Goal: Connect with others: Connect with others

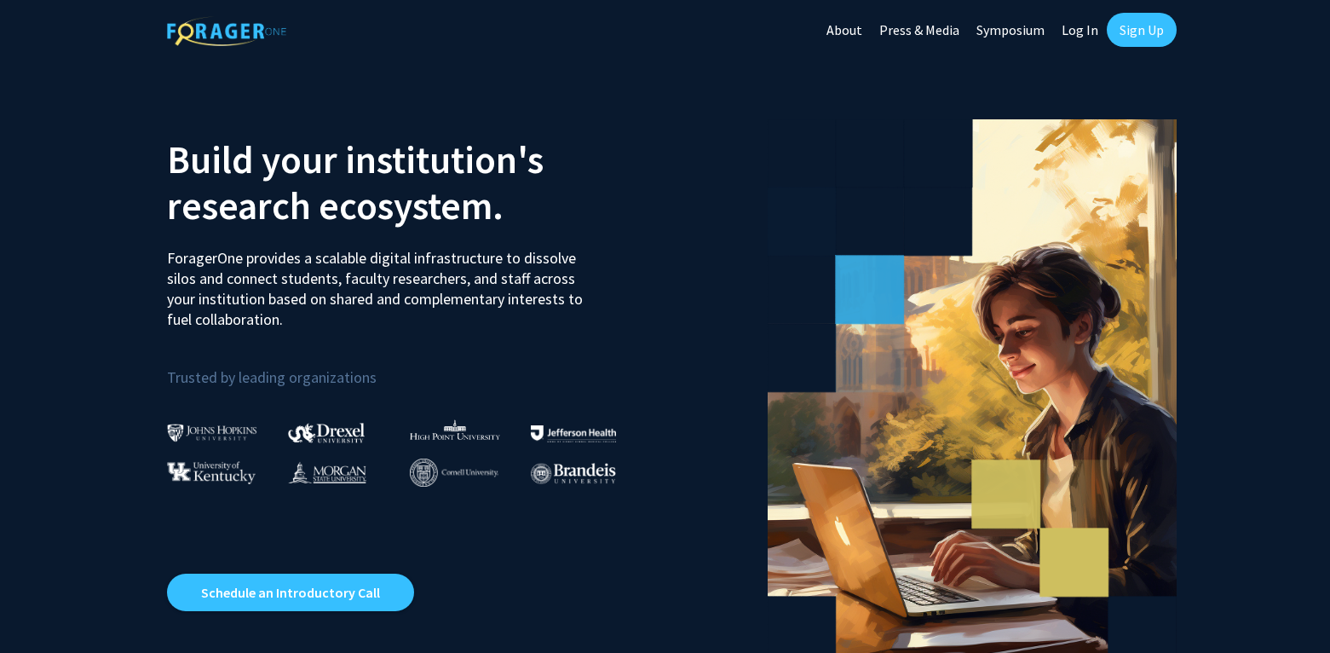
click at [1149, 33] on link "Sign Up" at bounding box center [1142, 30] width 70 height 34
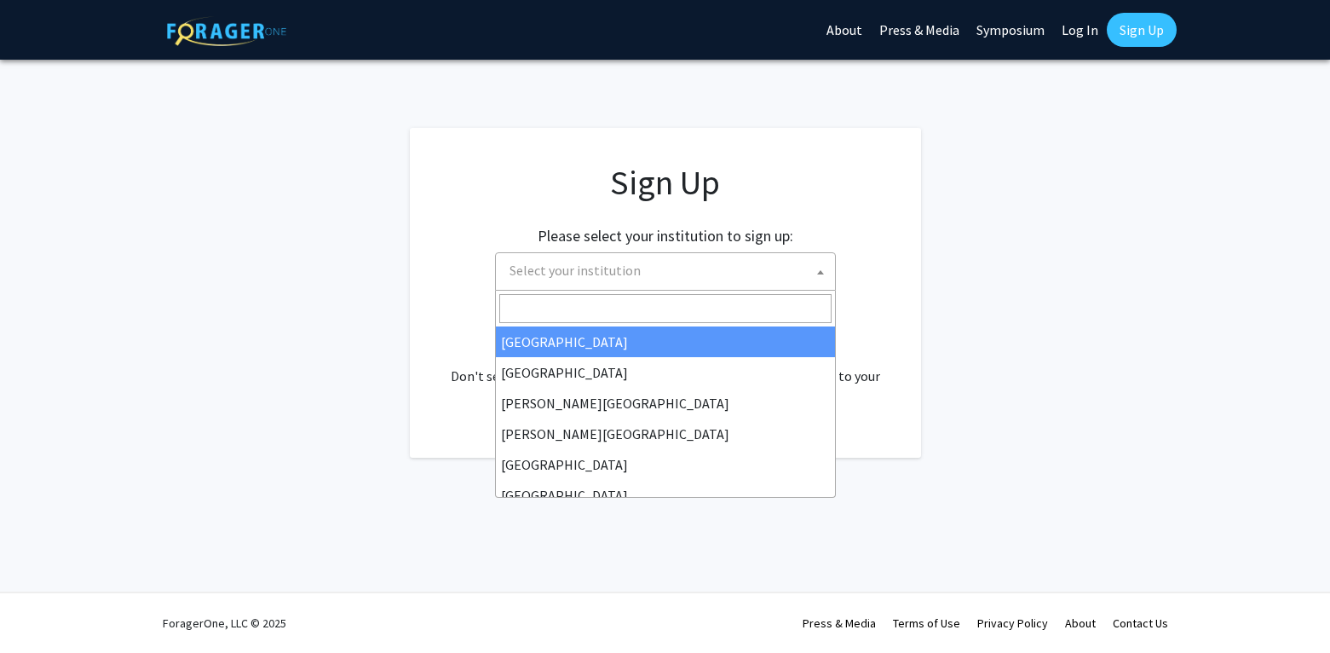
click at [647, 264] on span "Select your institution" at bounding box center [669, 270] width 332 height 35
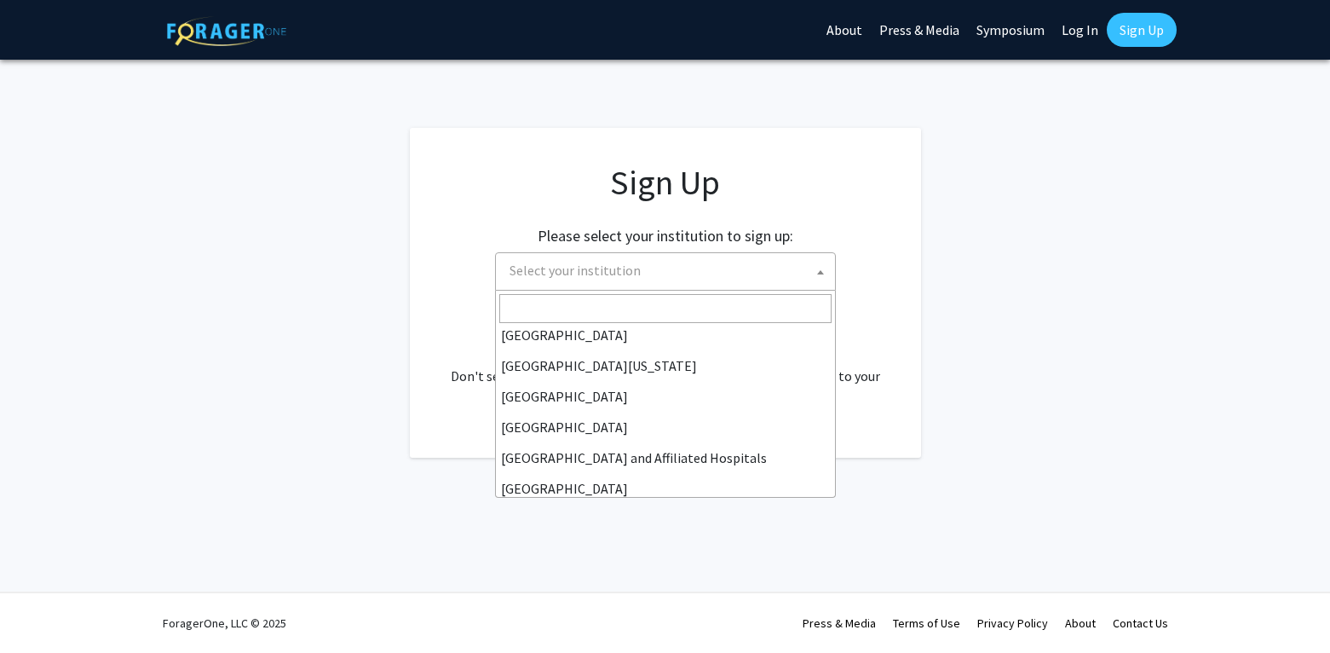
scroll to position [196, 0]
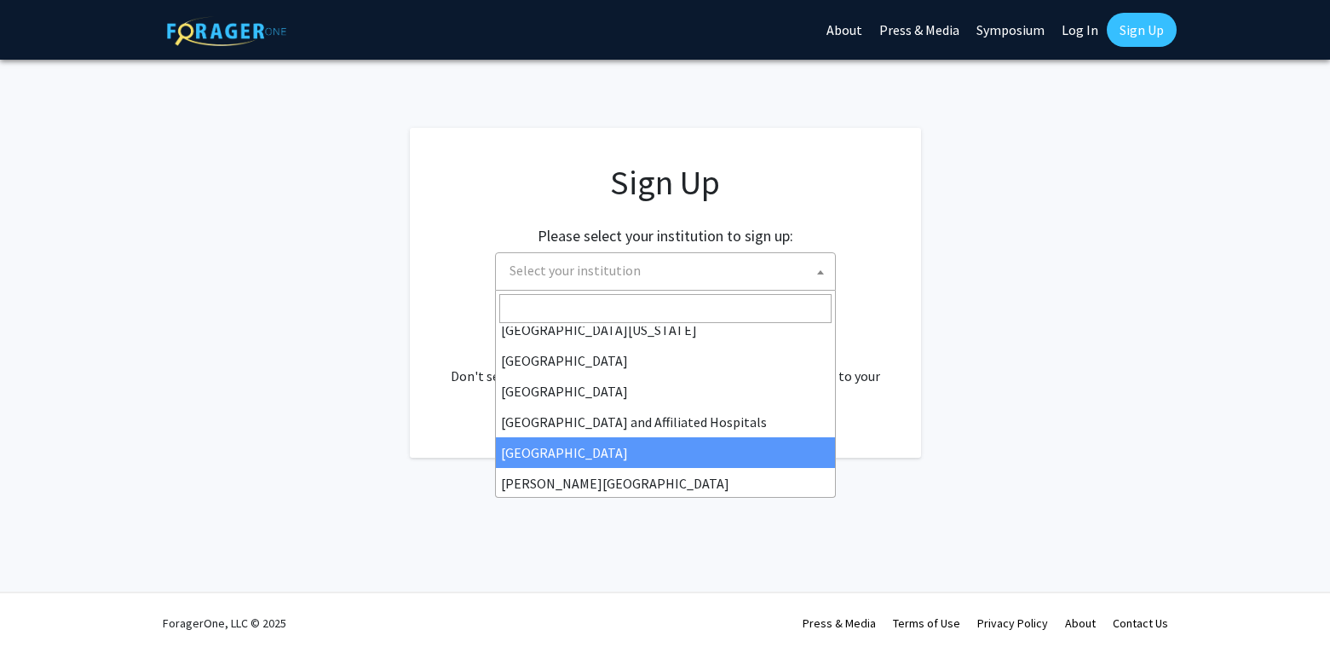
select select "2"
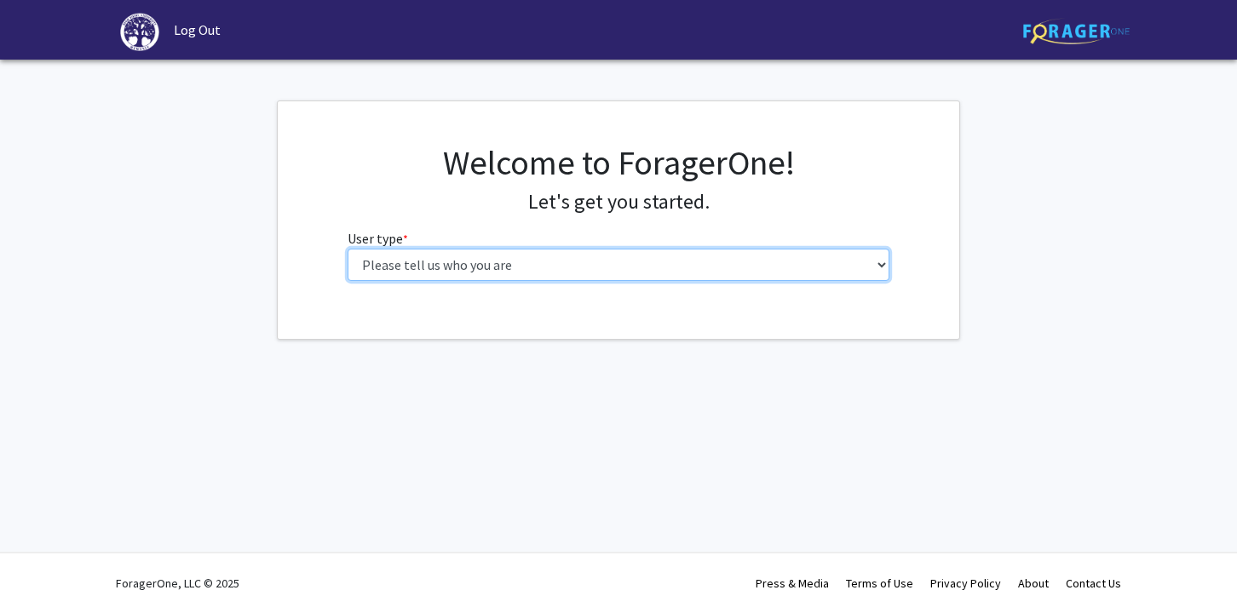
click at [668, 256] on select "Please tell us who you are Undergraduate Student Master's Student Doctoral Cand…" at bounding box center [619, 265] width 543 height 32
select select "1: undergrad"
click at [348, 249] on select "Please tell us who you are Undergraduate Student Master's Student Doctoral Cand…" at bounding box center [619, 265] width 543 height 32
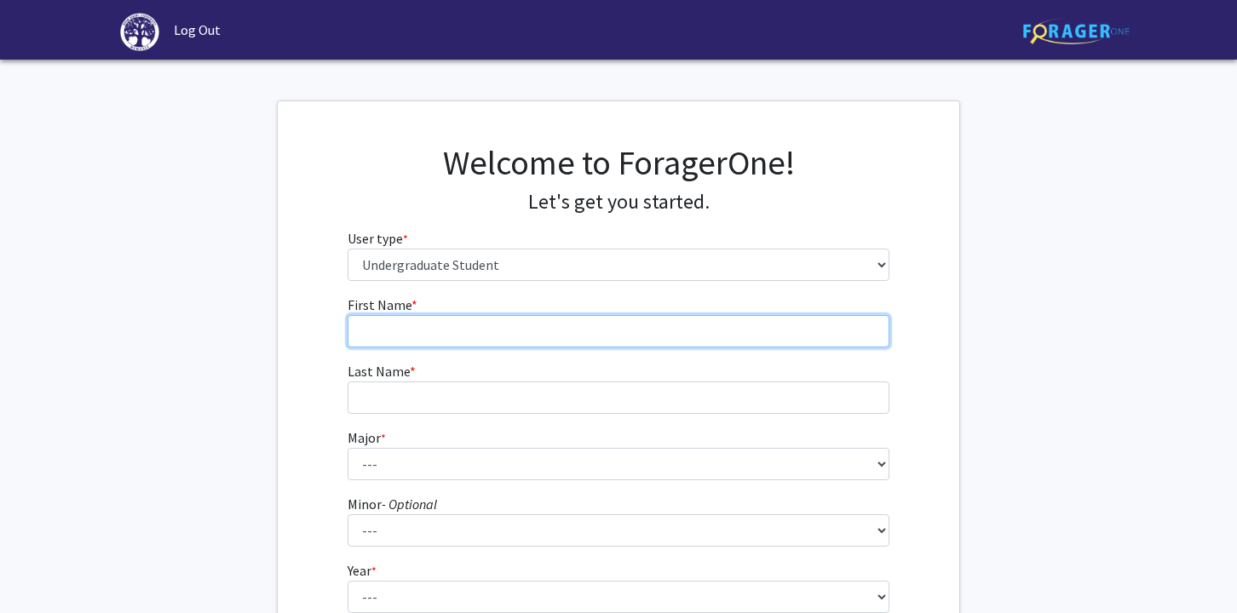
click at [554, 332] on input "First Name * required" at bounding box center [619, 331] width 543 height 32
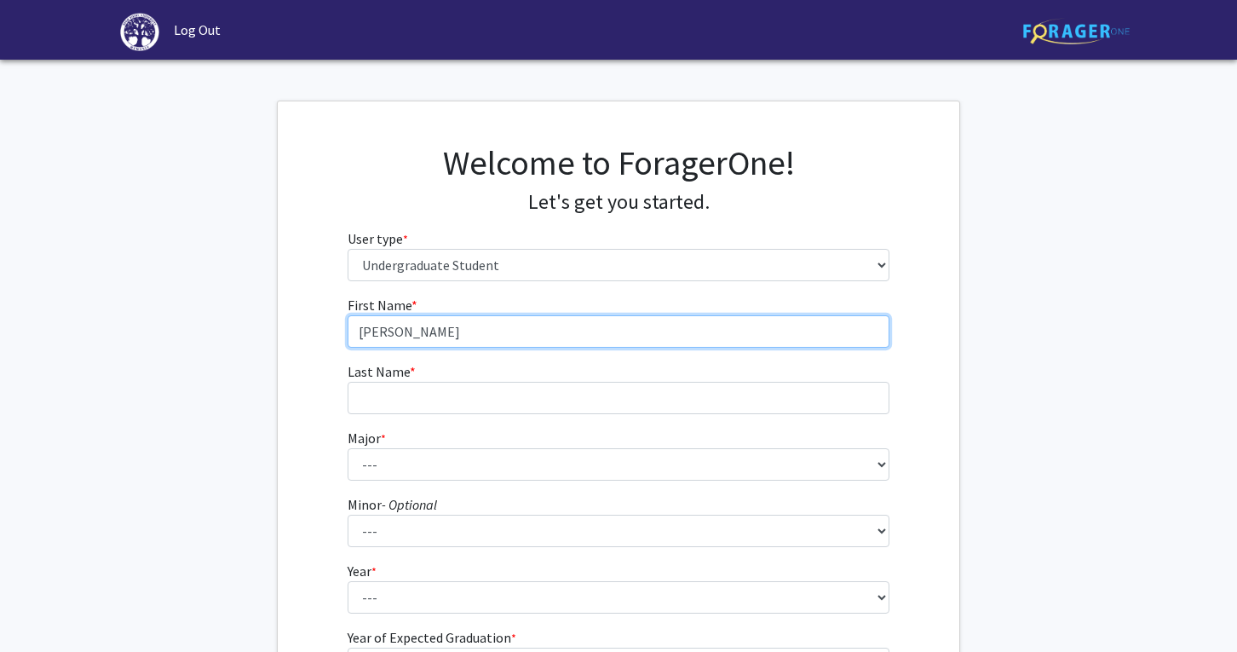
type input "[PERSON_NAME]"
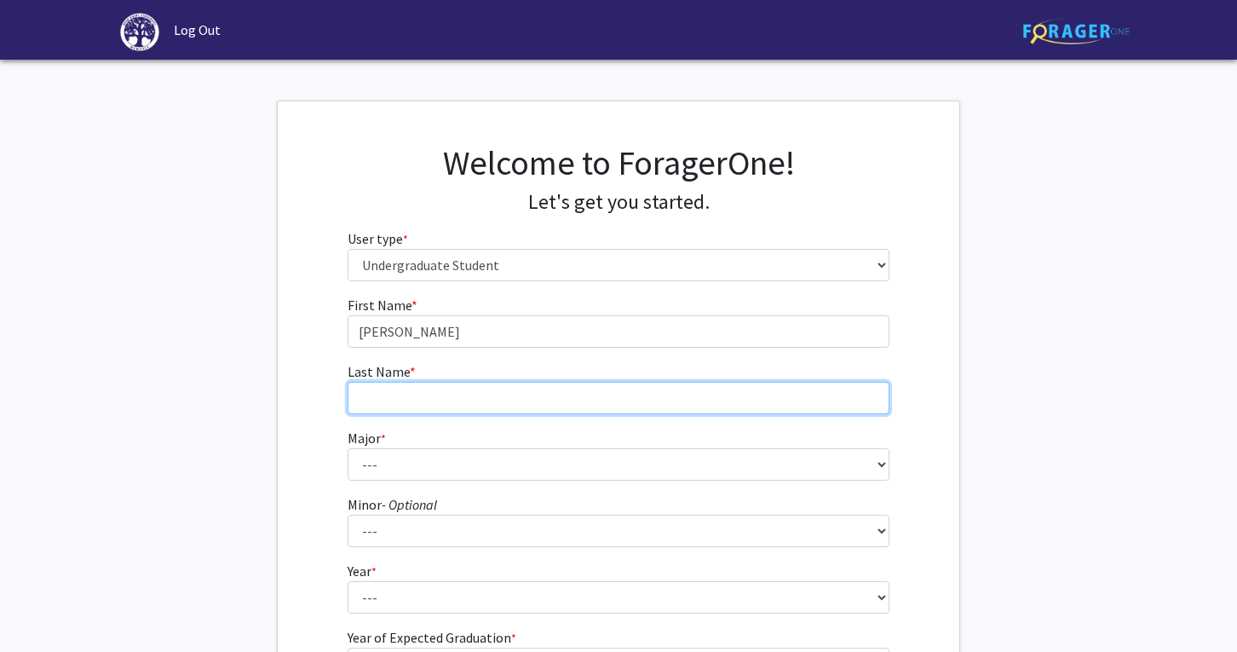
click at [513, 400] on input "Last Name * required" at bounding box center [619, 398] width 543 height 32
type input "[PERSON_NAME]"
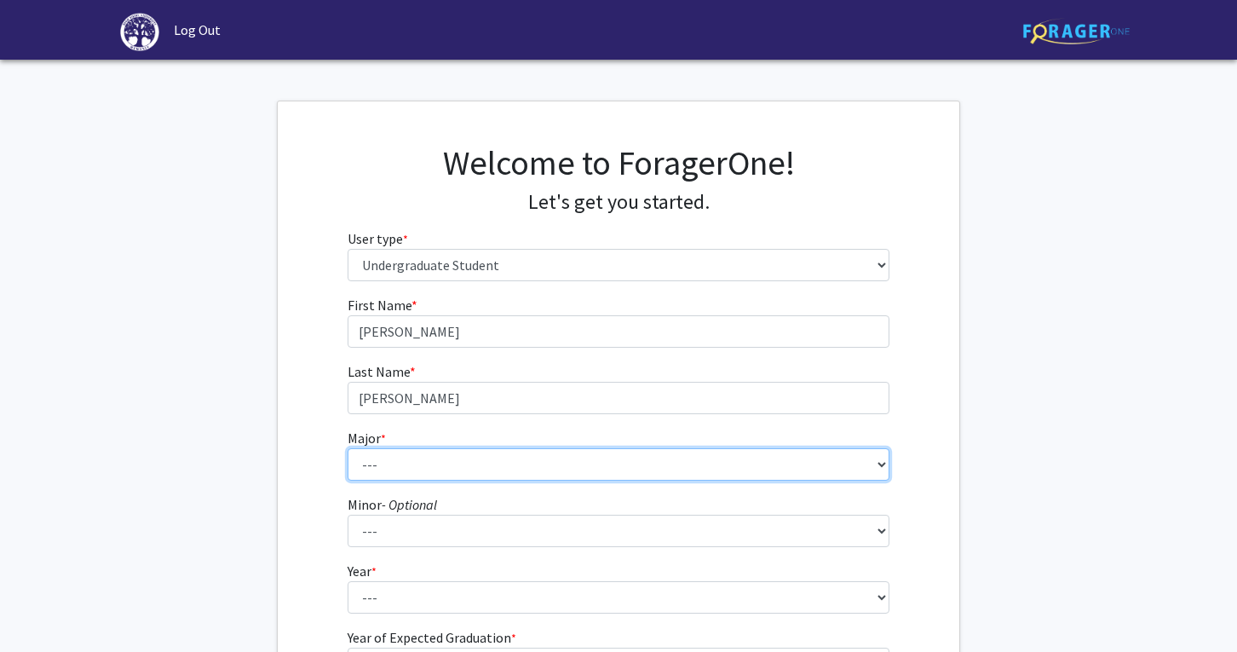
click at [469, 470] on select "--- Accounting Actuarial Science Advertising, Public Relations, and Strategic C…" at bounding box center [619, 464] width 543 height 32
select select "5: 164"
click at [348, 448] on select "--- Accounting Actuarial Science Advertising, Public Relations, and Strategic C…" at bounding box center [619, 464] width 543 height 32
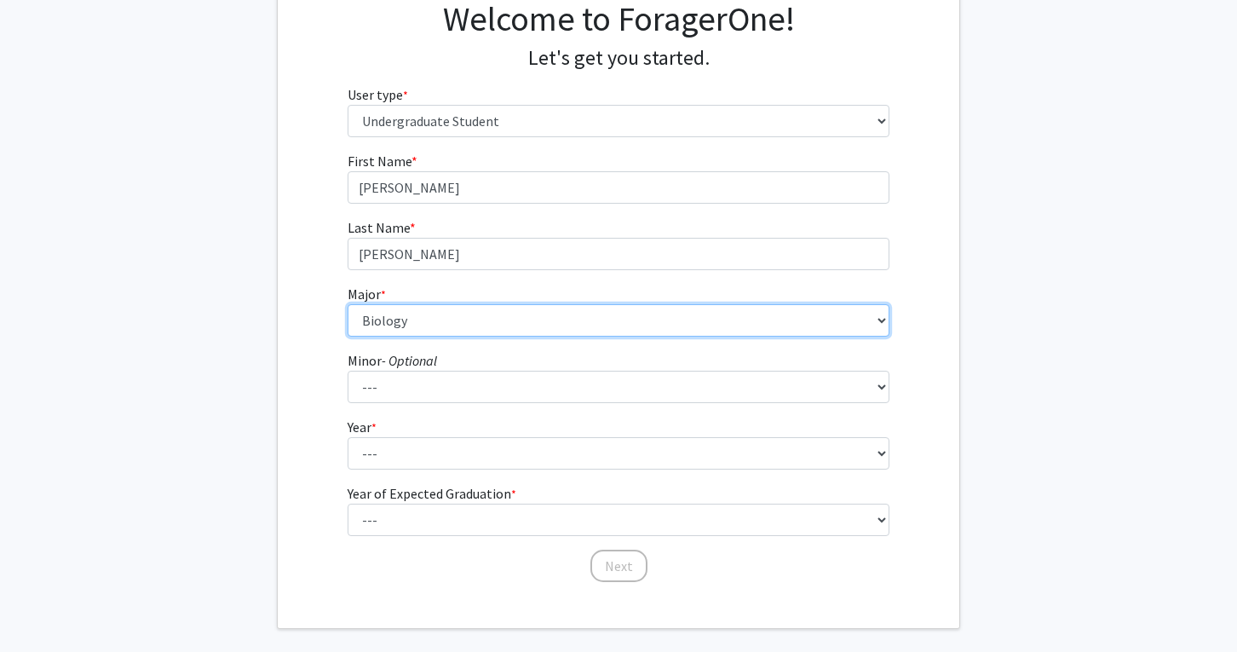
scroll to position [150, 0]
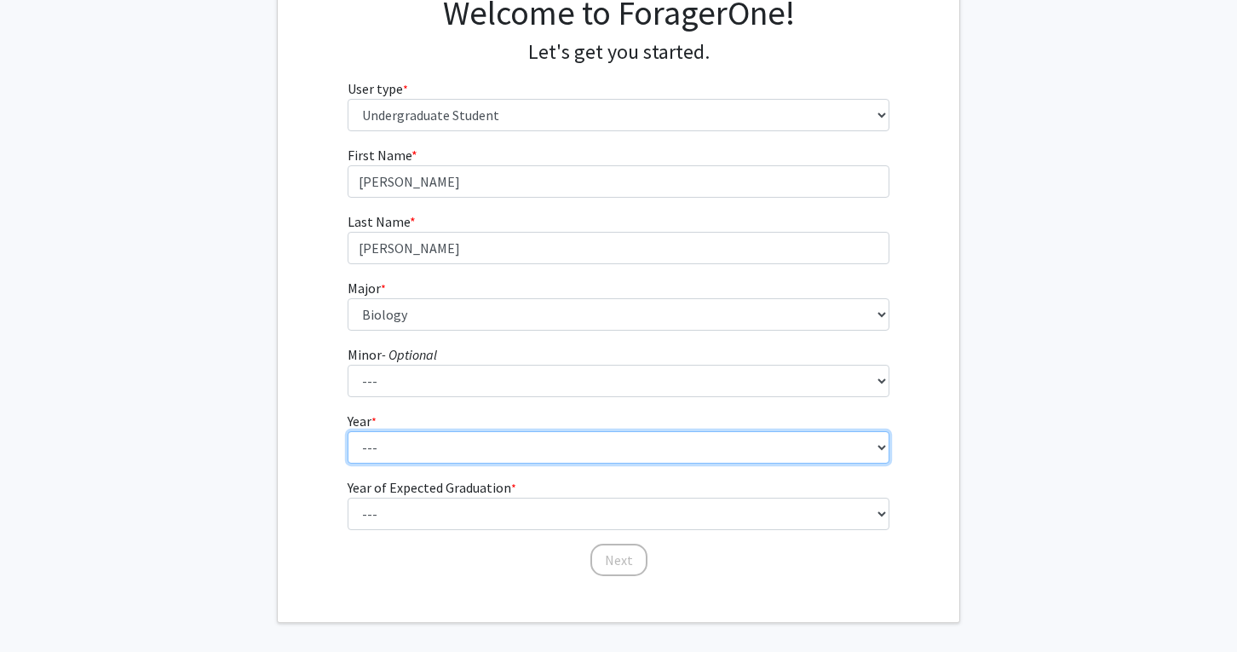
click at [475, 454] on select "--- First-year Sophomore Junior Senior Postbaccalaureate Certificate" at bounding box center [619, 447] width 543 height 32
select select "1: first-year"
click at [348, 431] on select "--- First-year Sophomore Junior Senior Postbaccalaureate Certificate" at bounding box center [619, 447] width 543 height 32
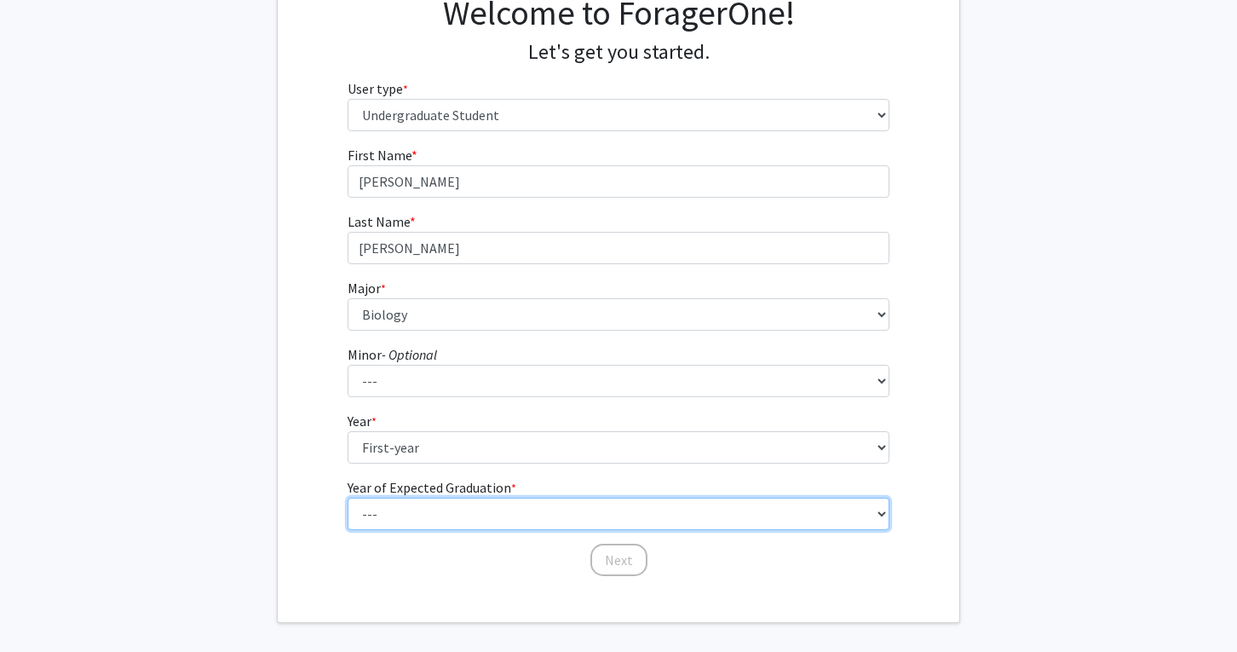
click at [455, 508] on select "--- 2025 2026 2027 2028 2029 2030 2031 2032 2033 2034" at bounding box center [619, 514] width 543 height 32
select select "5: 2029"
click at [348, 498] on select "--- 2025 2026 2027 2028 2029 2030 2031 2032 2033 2034" at bounding box center [619, 514] width 543 height 32
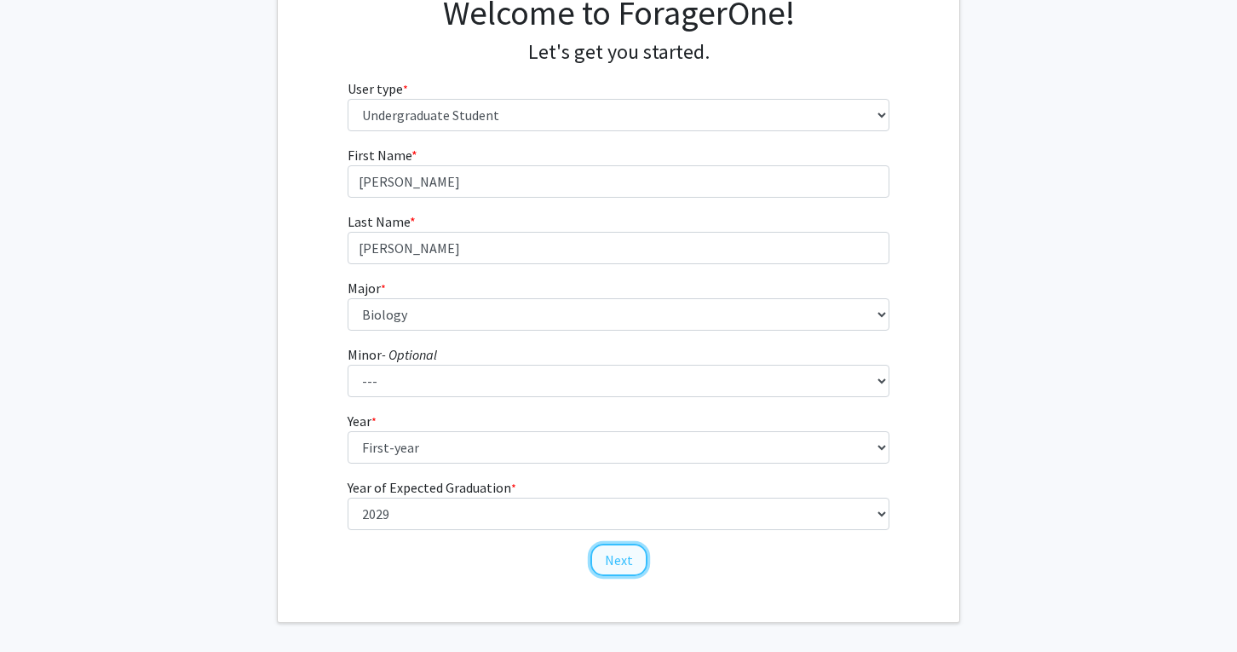
click at [610, 554] on button "Next" at bounding box center [618, 560] width 57 height 32
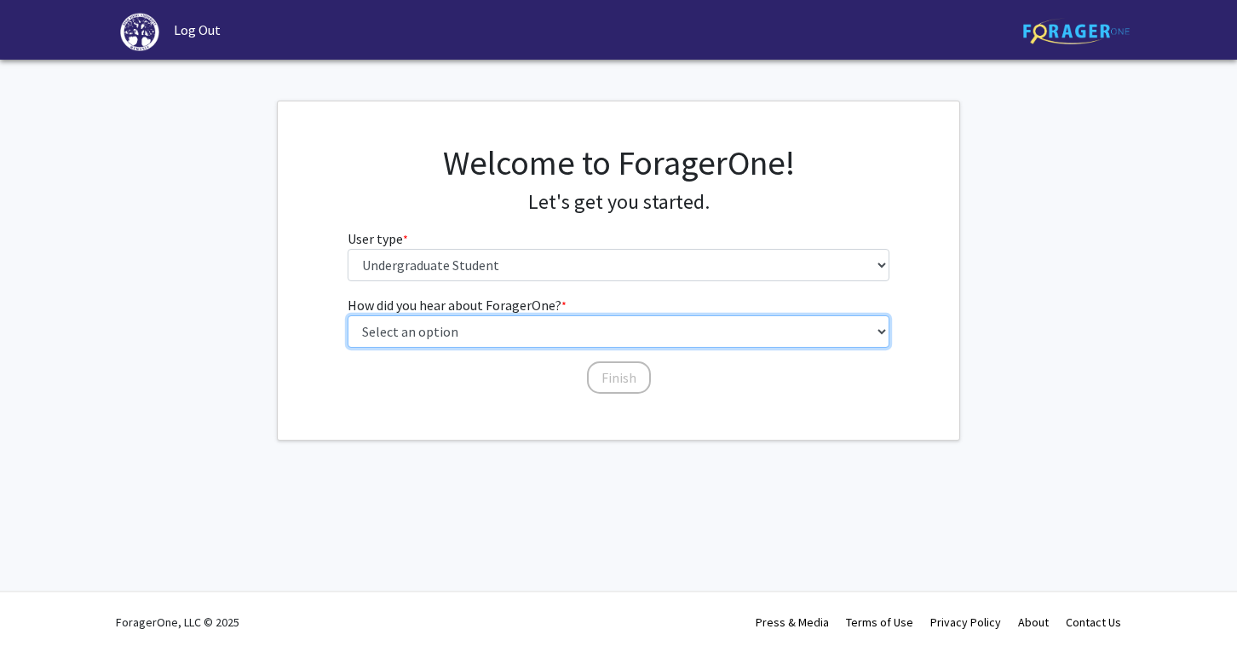
click at [551, 326] on select "Select an option Peer/student recommendation Faculty/staff recommendation Unive…" at bounding box center [619, 331] width 543 height 32
select select "3: university_website"
click at [348, 315] on select "Select an option Peer/student recommendation Faculty/staff recommendation Unive…" at bounding box center [619, 331] width 543 height 32
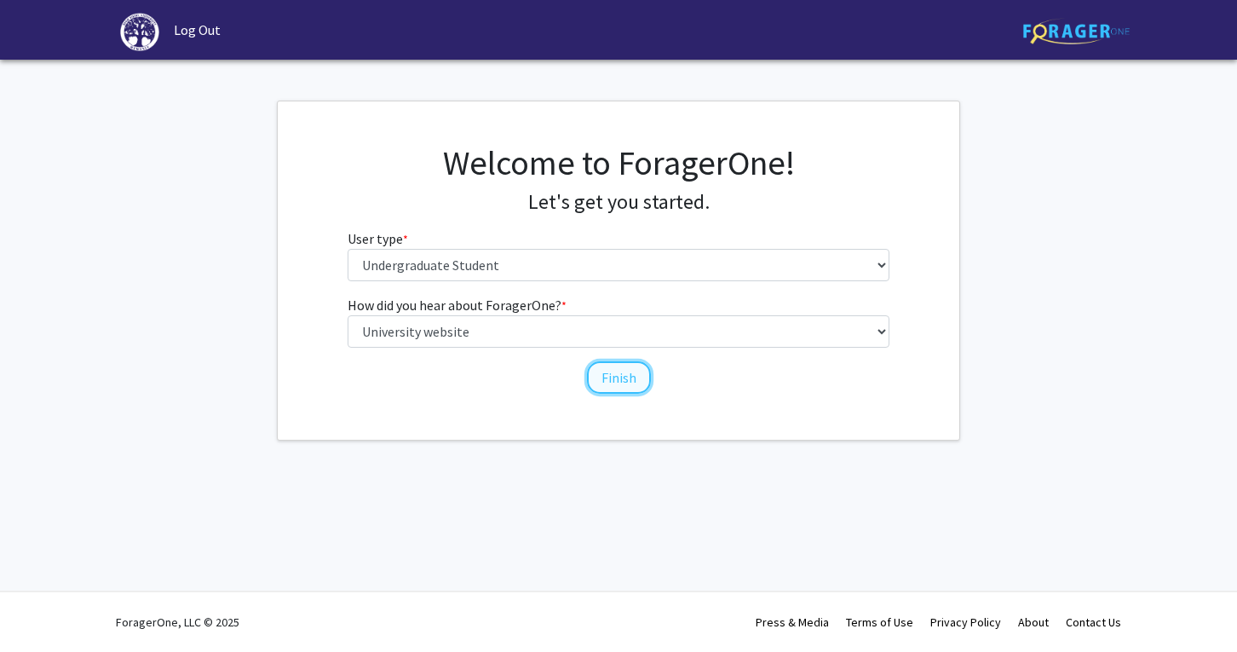
click at [598, 377] on button "Finish" at bounding box center [619, 377] width 64 height 32
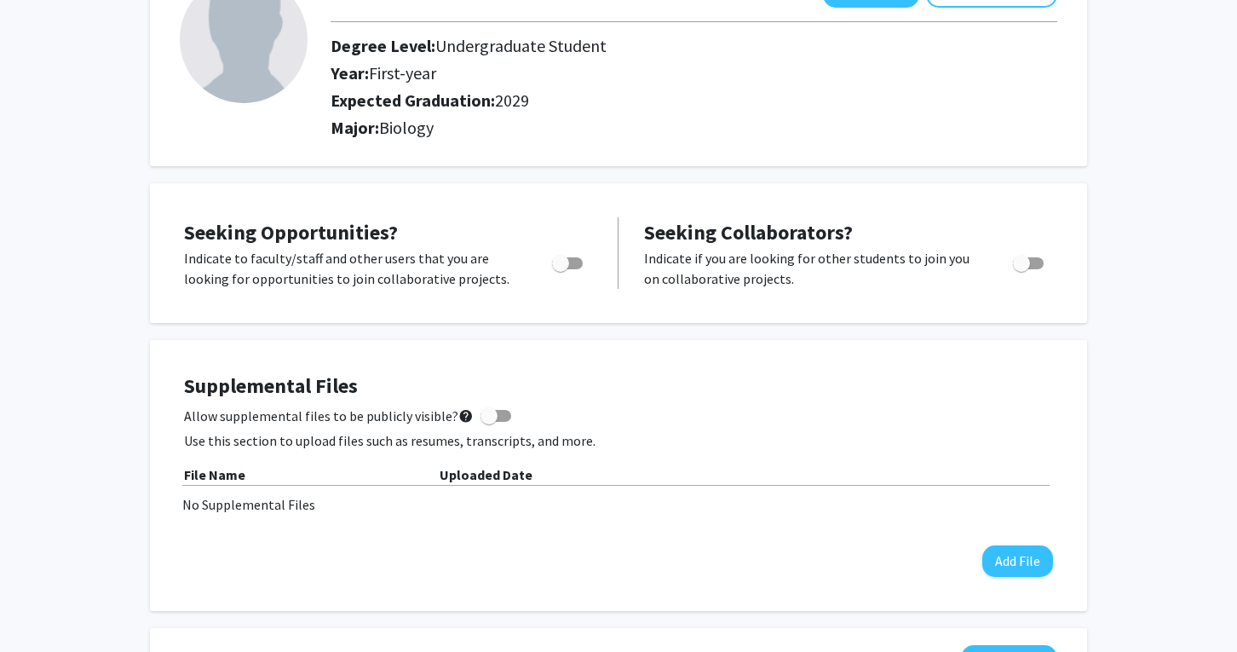
click at [387, 496] on div "No Supplemental Files" at bounding box center [618, 504] width 872 height 20
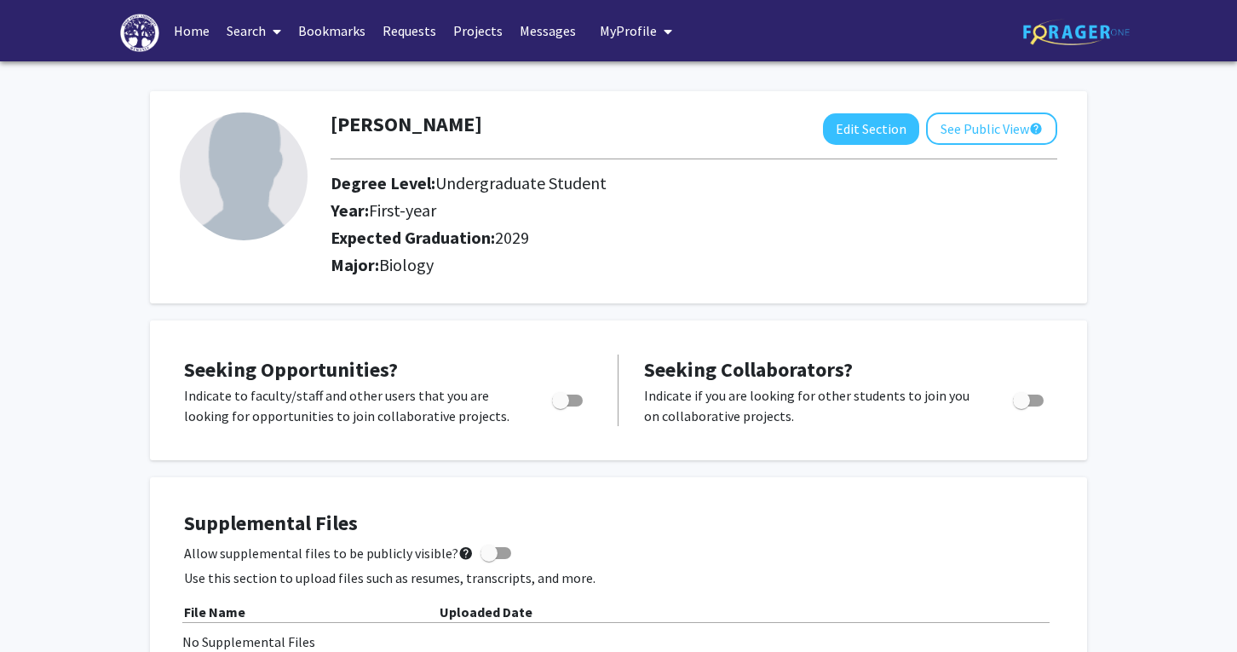
click at [210, 28] on link "Home" at bounding box center [191, 31] width 53 height 60
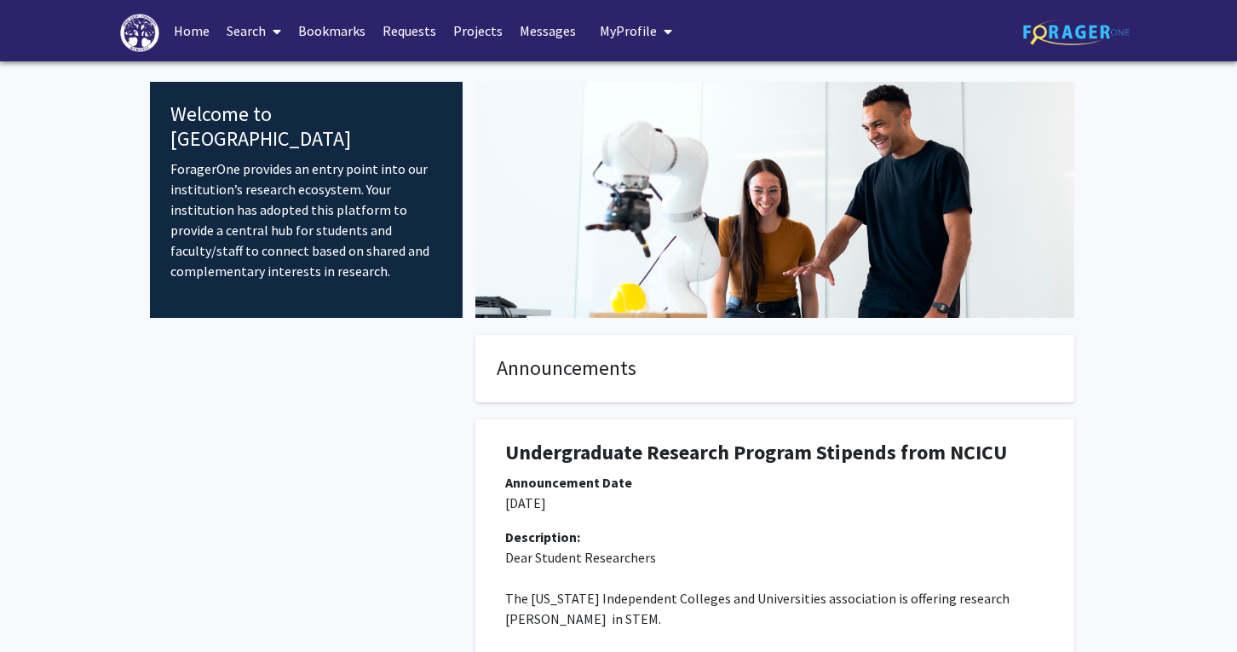
click at [257, 45] on link "Search" at bounding box center [254, 31] width 72 height 60
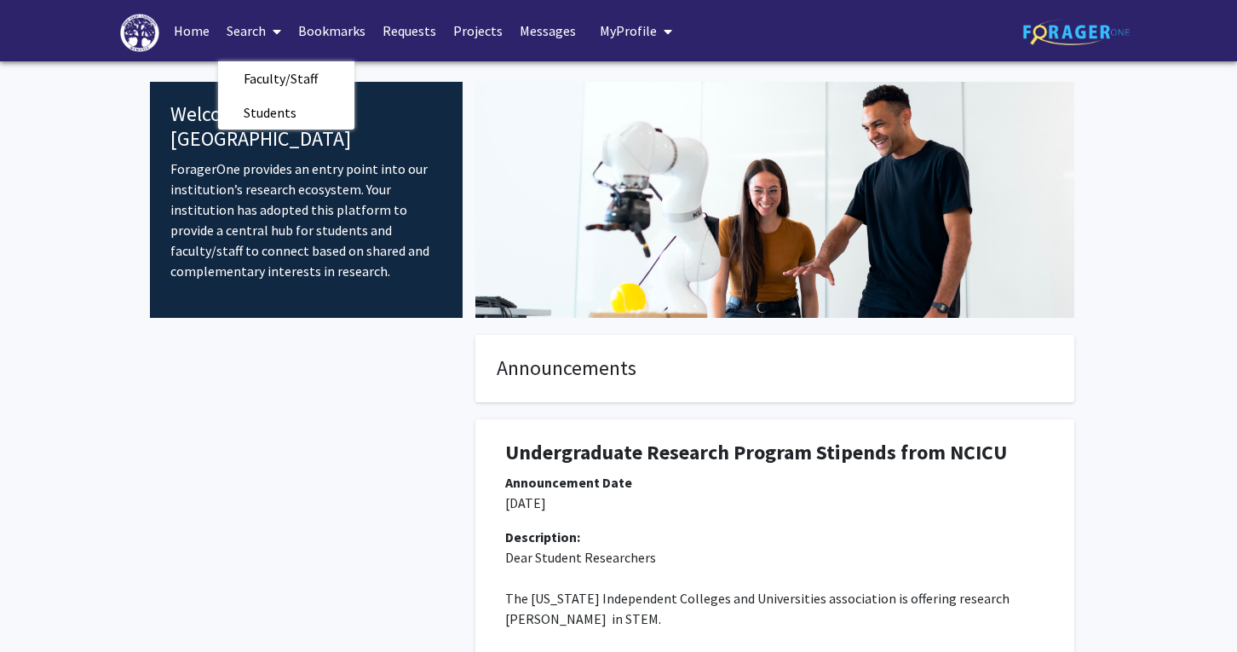
click at [281, 60] on span at bounding box center [273, 32] width 15 height 60
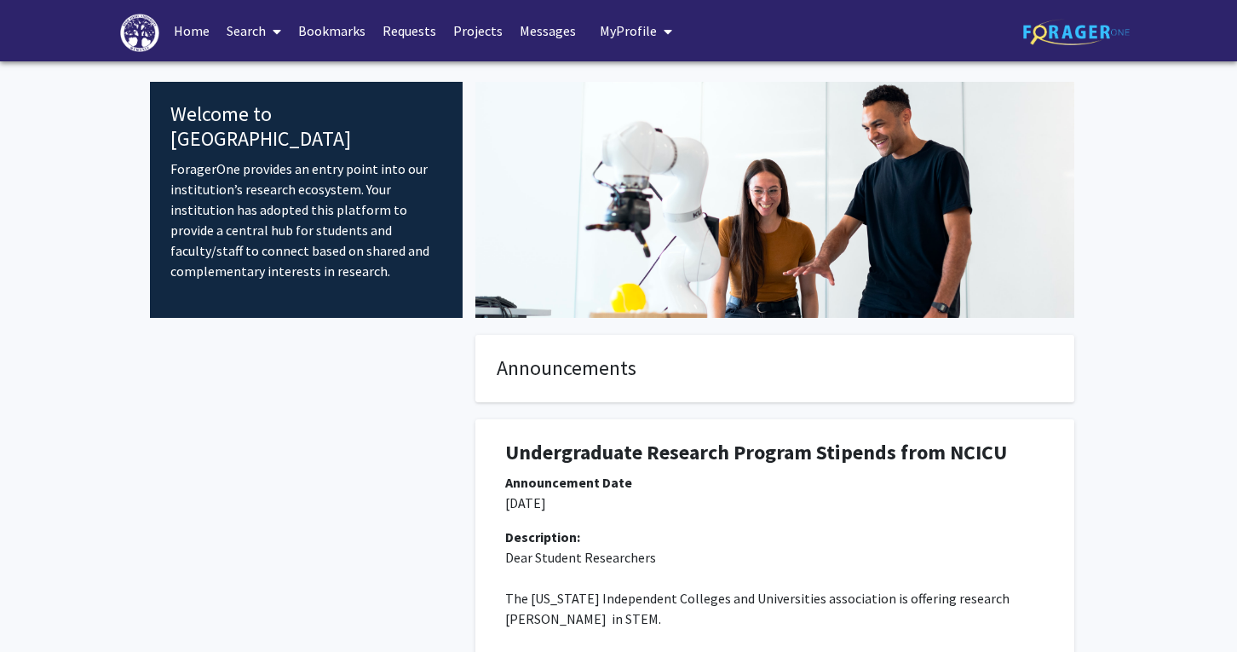
click at [256, 26] on link "Search" at bounding box center [254, 31] width 72 height 60
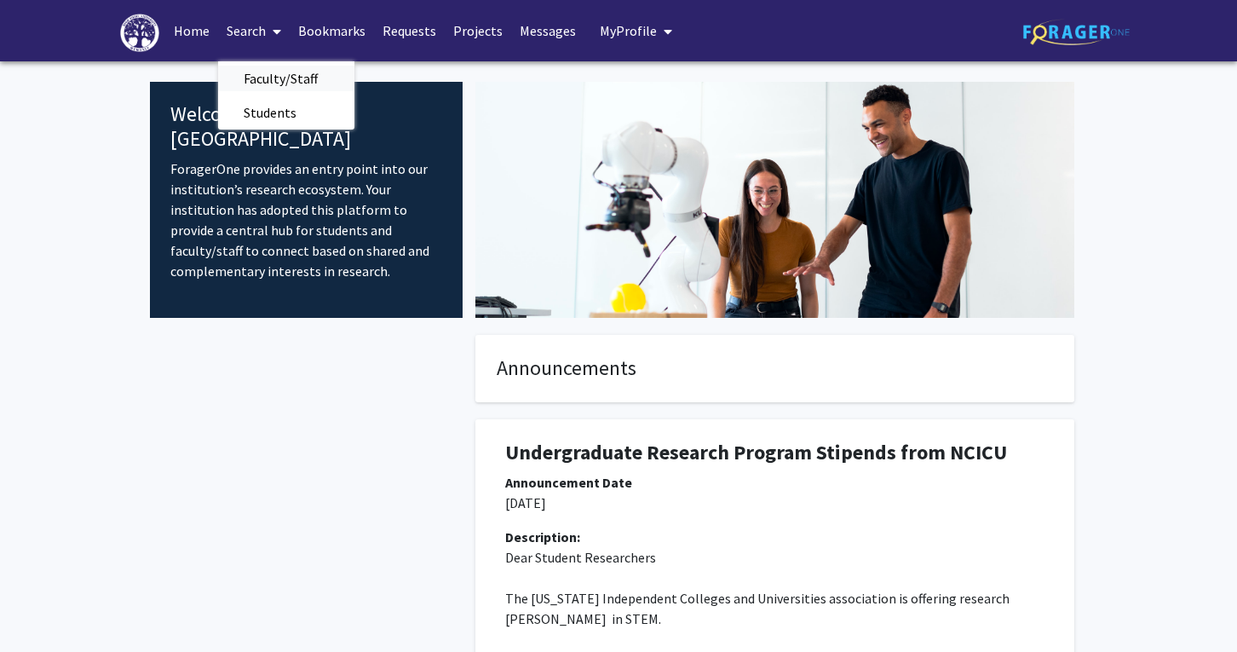
click at [282, 72] on span "Faculty/Staff" at bounding box center [280, 78] width 125 height 34
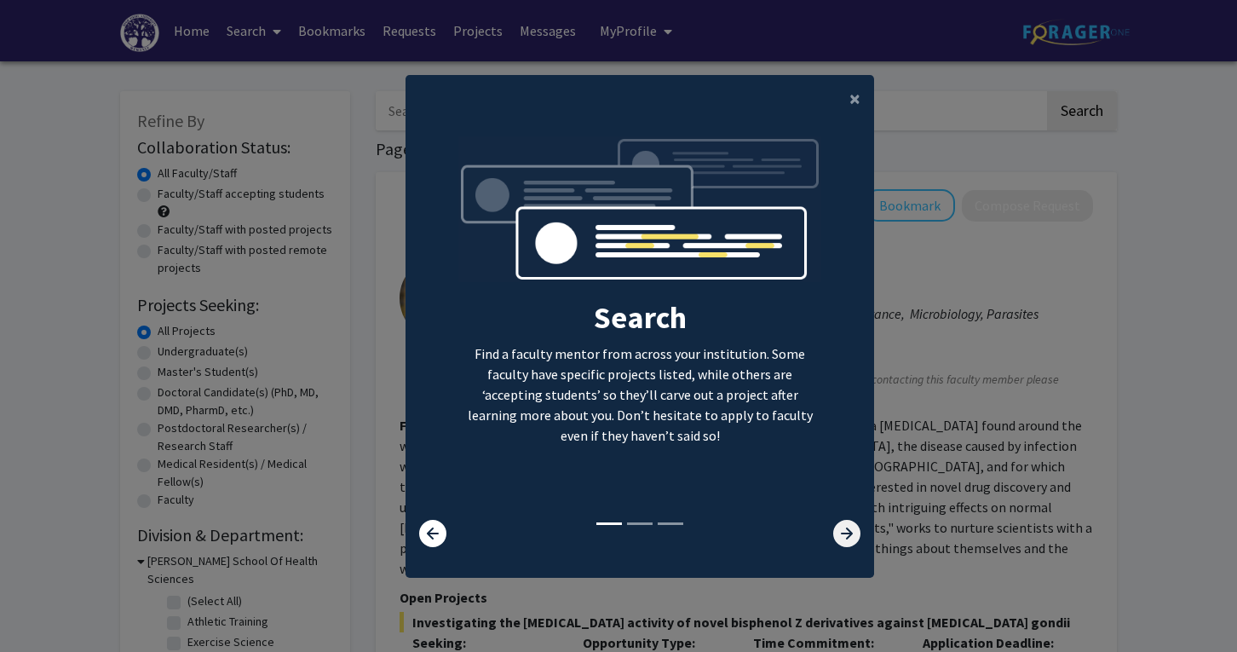
click at [844, 534] on icon at bounding box center [846, 533] width 27 height 27
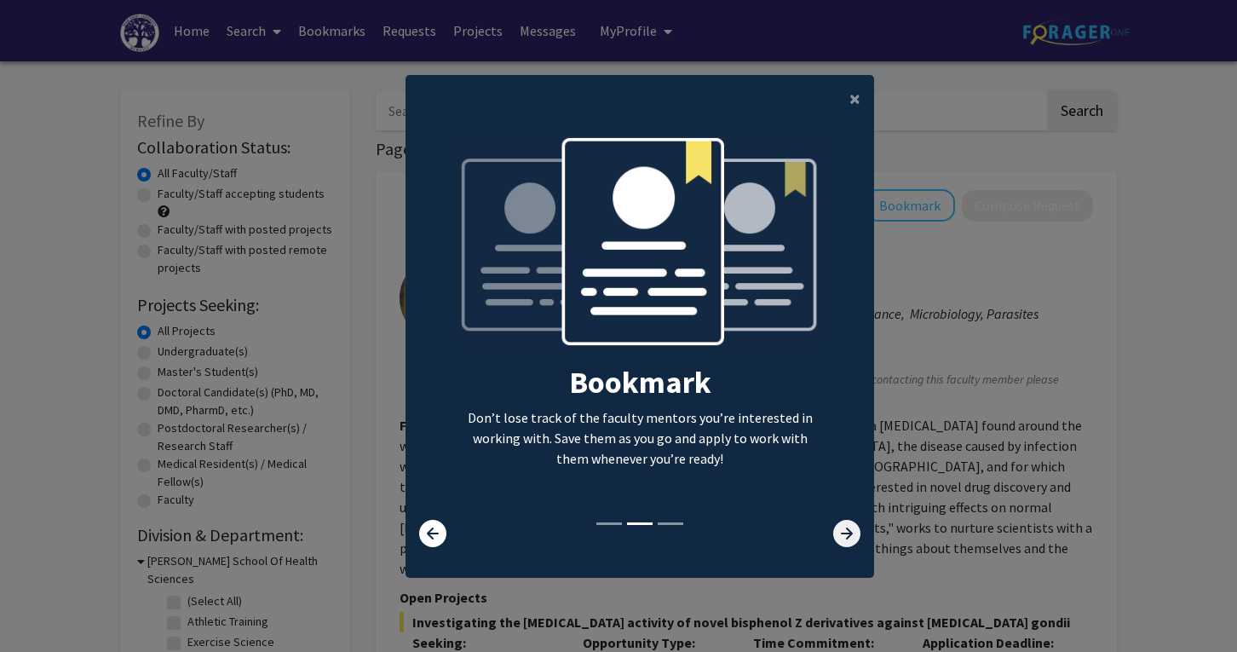
click at [844, 534] on icon at bounding box center [846, 533] width 27 height 27
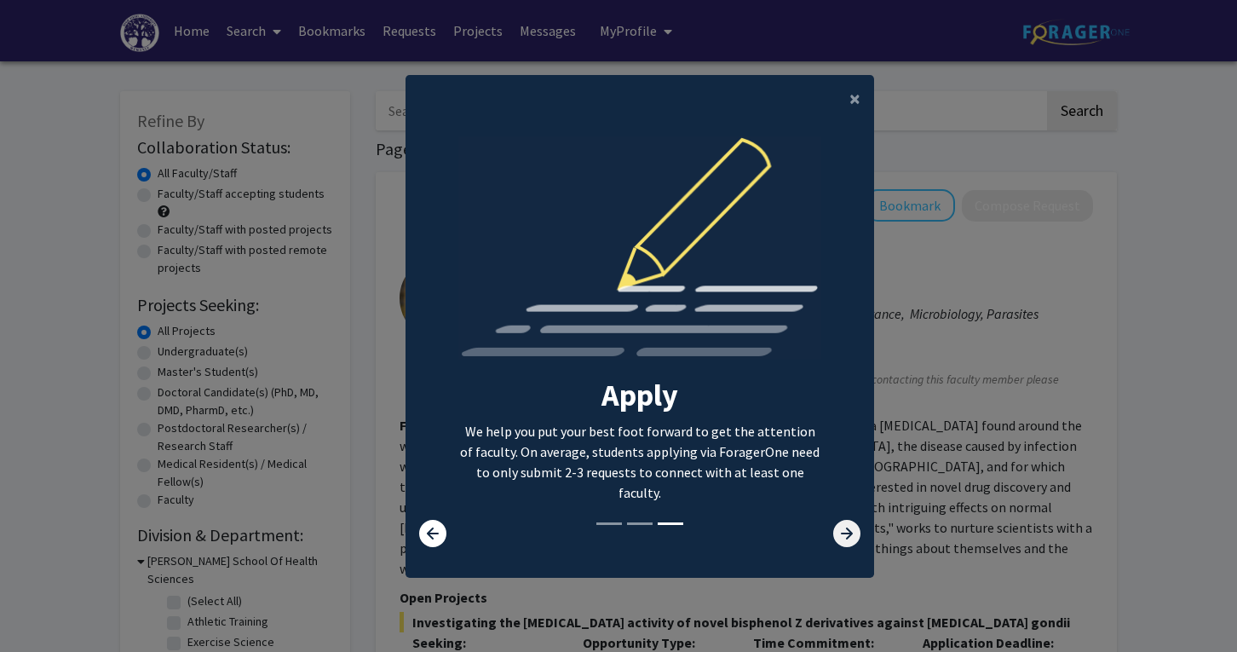
click at [844, 535] on icon at bounding box center [846, 533] width 27 height 27
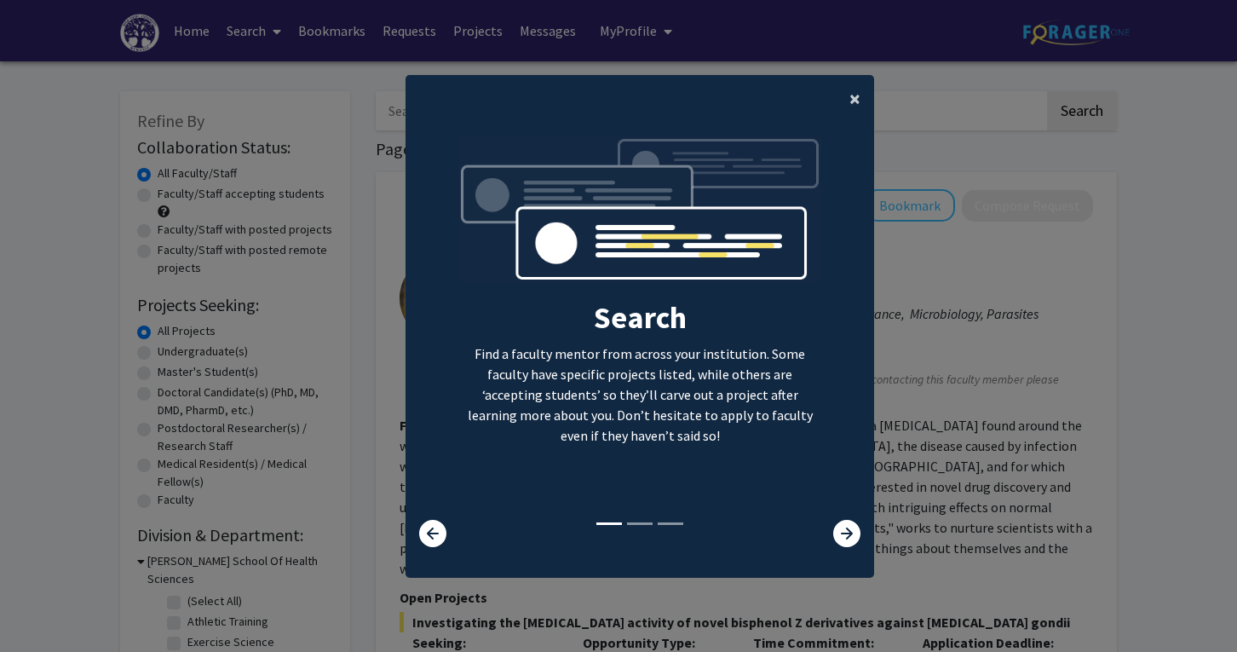
click at [859, 87] on span "×" at bounding box center [854, 98] width 11 height 26
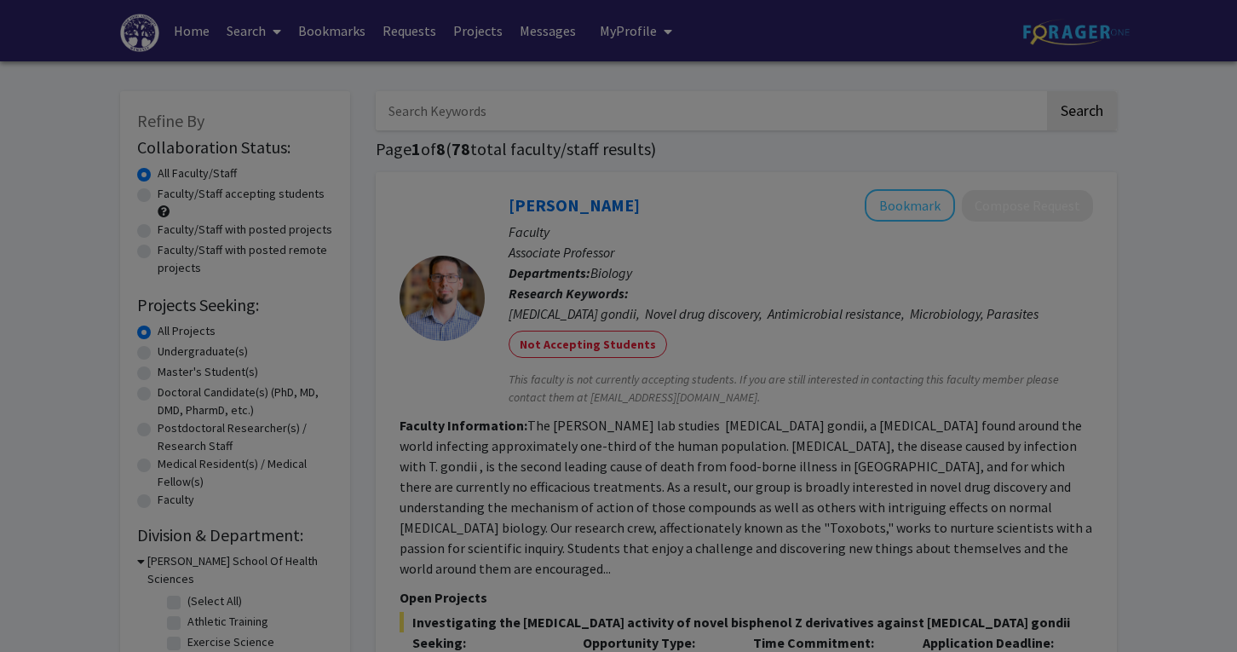
click at [861, 101] on div "Search Find a faculty mentor from across your institution. Some faculty have sp…" at bounding box center [639, 176] width 467 height 383
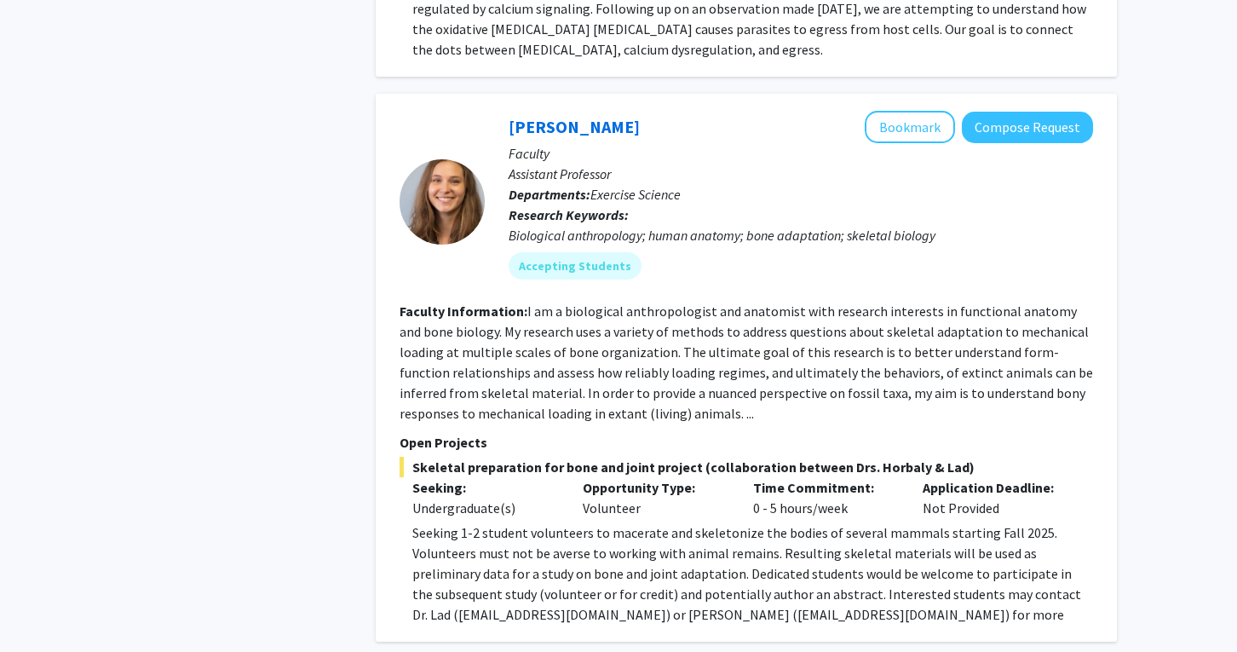
scroll to position [1074, 0]
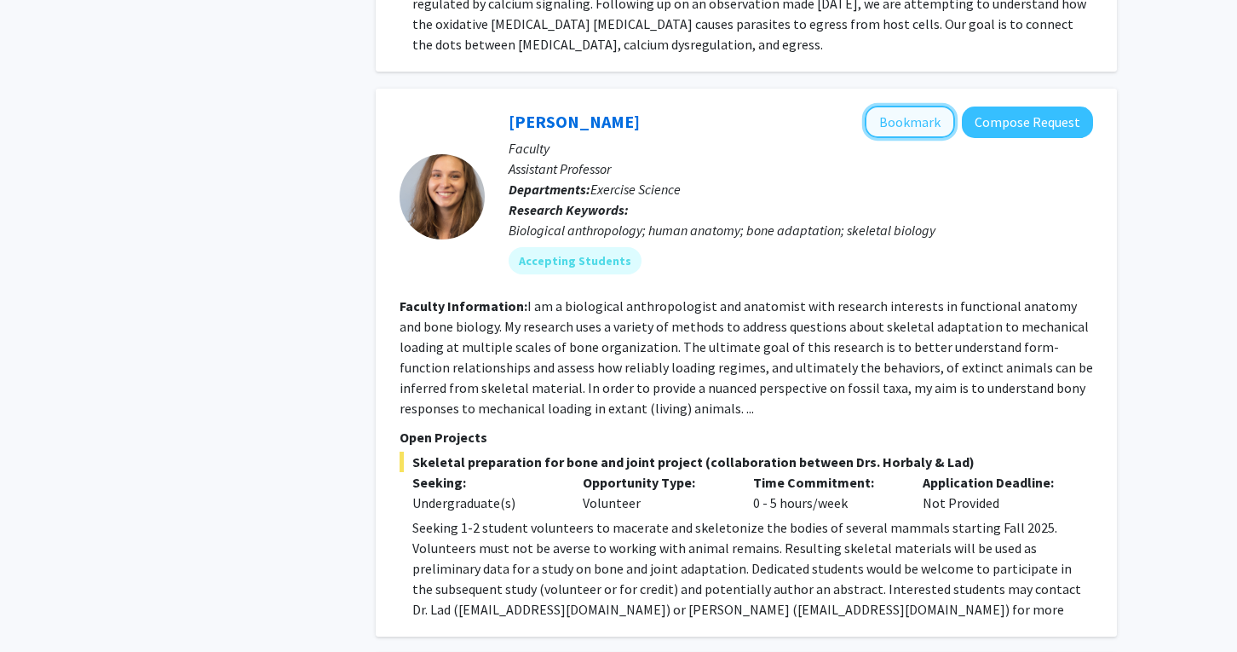
click at [901, 106] on button "Bookmark" at bounding box center [910, 122] width 90 height 32
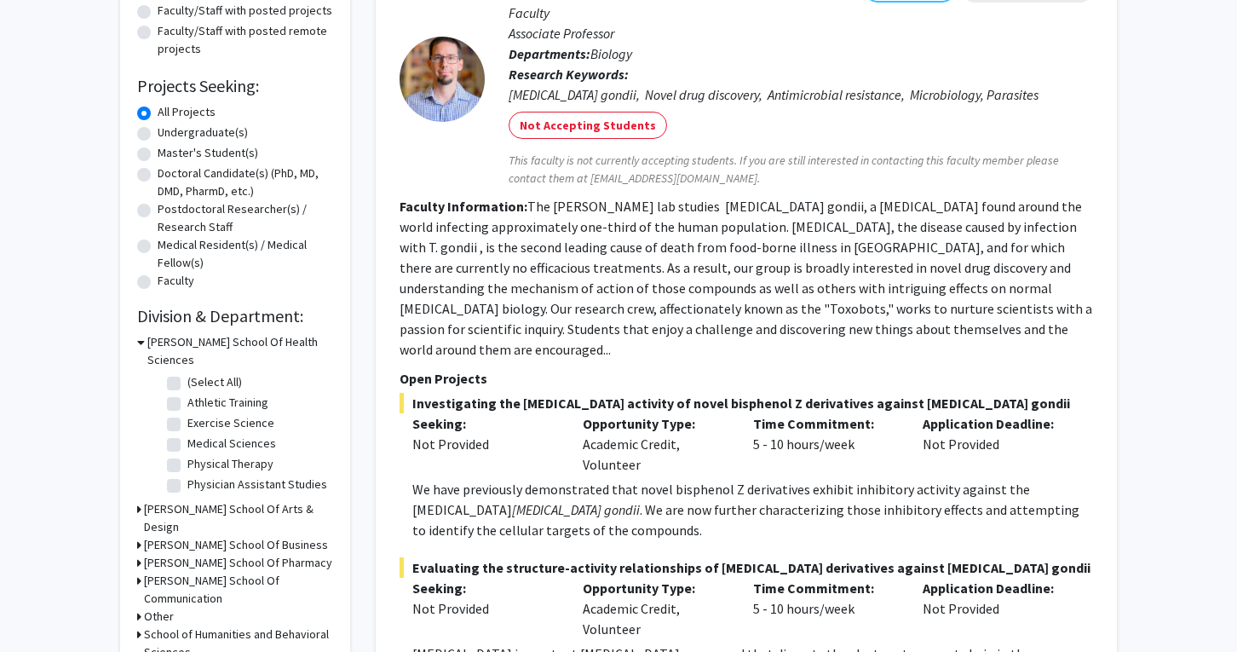
scroll to position [236, 0]
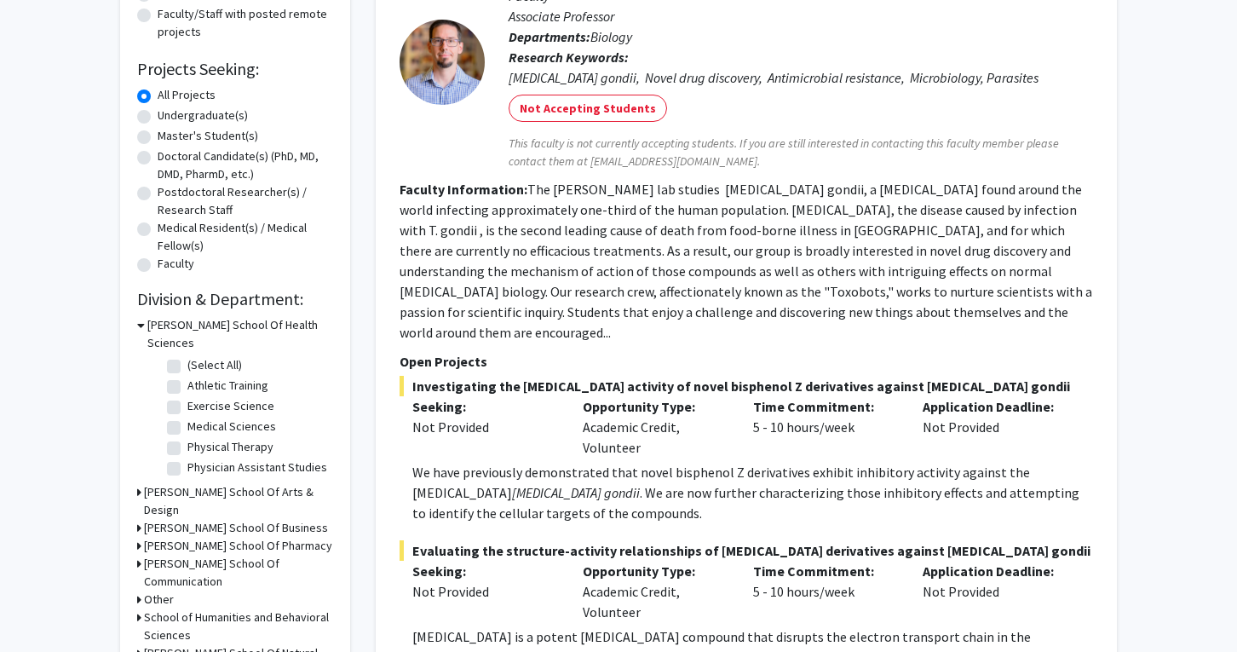
click at [156, 331] on h3 "[PERSON_NAME] School Of Health Sciences" at bounding box center [240, 334] width 186 height 36
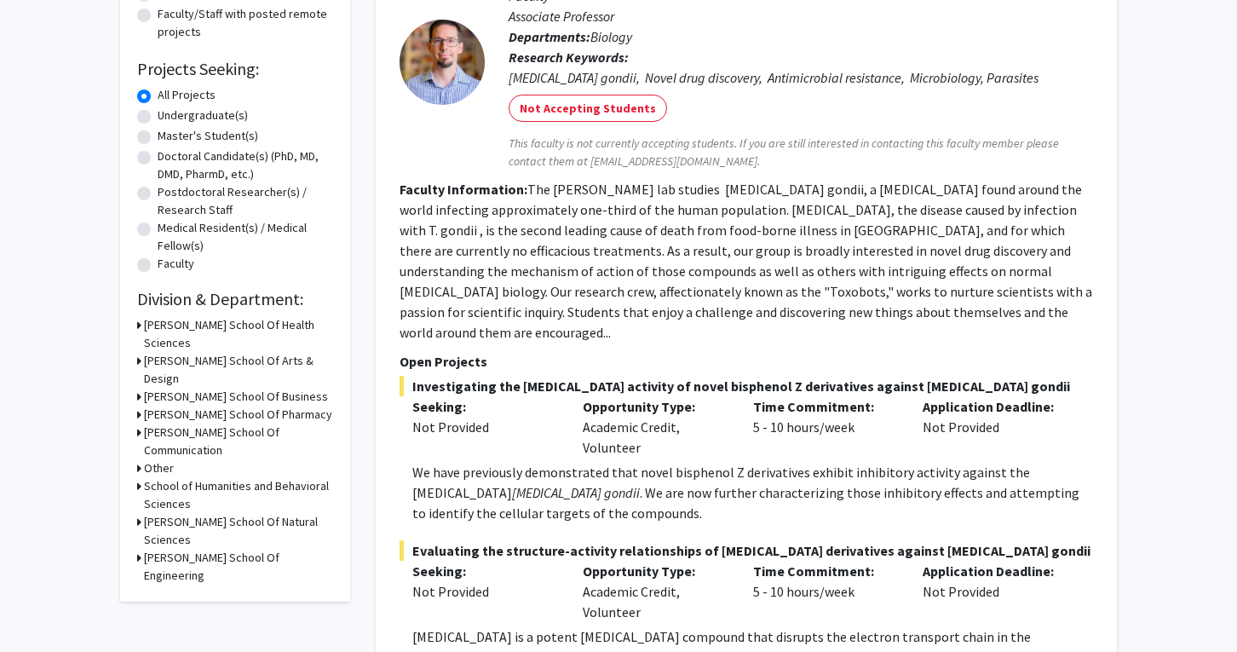
click at [168, 352] on h3 "[PERSON_NAME] School Of Arts & Design" at bounding box center [238, 370] width 189 height 36
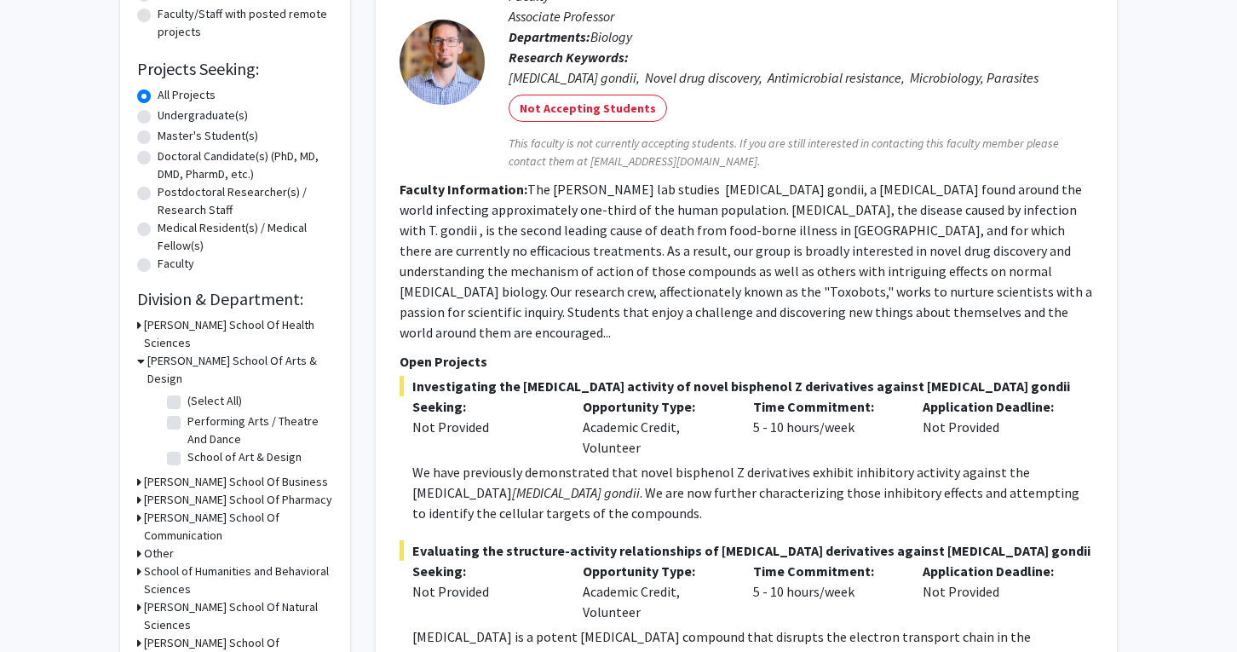
click at [187, 412] on label "Performing Arts / Theatre And Dance" at bounding box center [257, 430] width 141 height 36
click at [187, 412] on input "Performing Arts / Theatre And Dance" at bounding box center [192, 417] width 11 height 11
checkbox input "true"
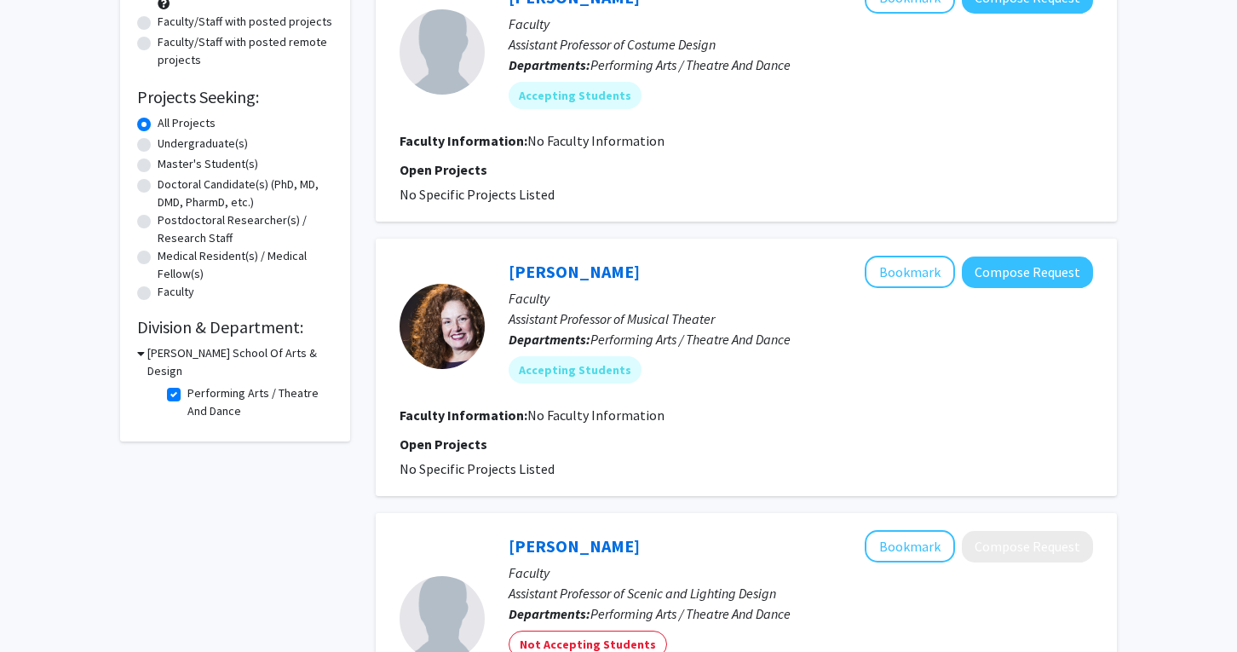
scroll to position [210, 0]
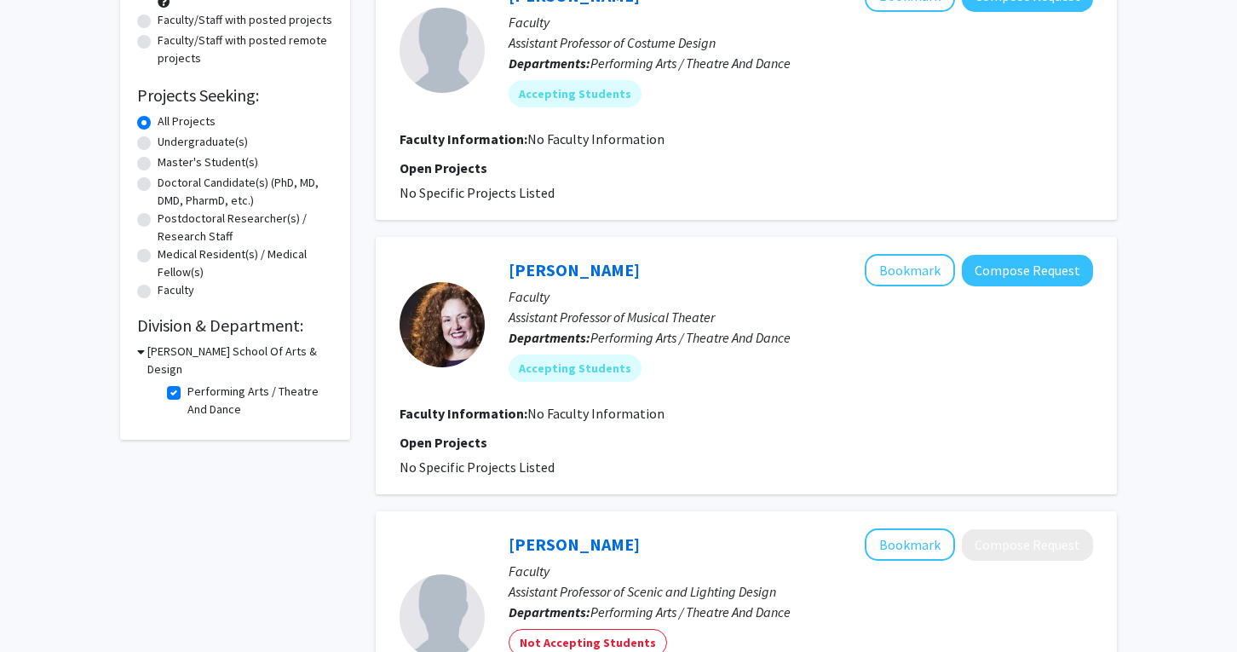
click at [173, 383] on fg-checkbox "Performing Arts / Theatre And Dance Performing Arts / Theatre And Dance" at bounding box center [248, 401] width 162 height 36
click at [187, 392] on label "Performing Arts / Theatre And Dance" at bounding box center [257, 401] width 141 height 36
click at [187, 392] on input "Performing Arts / Theatre And Dance" at bounding box center [192, 388] width 11 height 11
checkbox input "false"
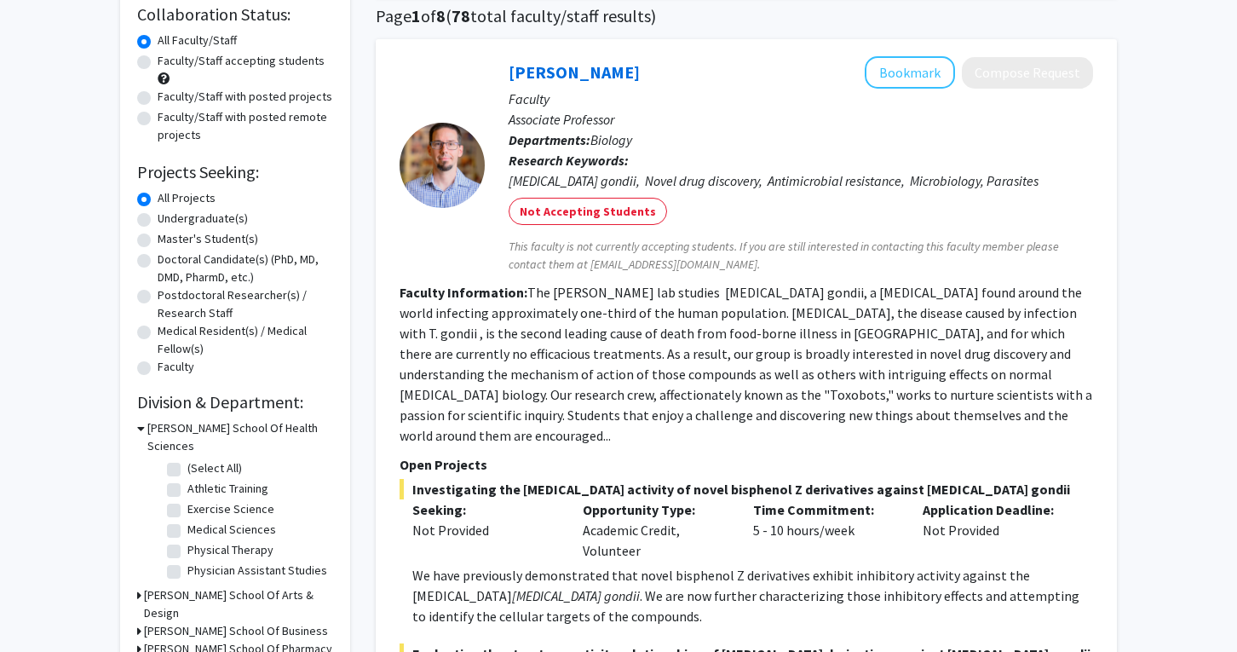
scroll to position [202, 0]
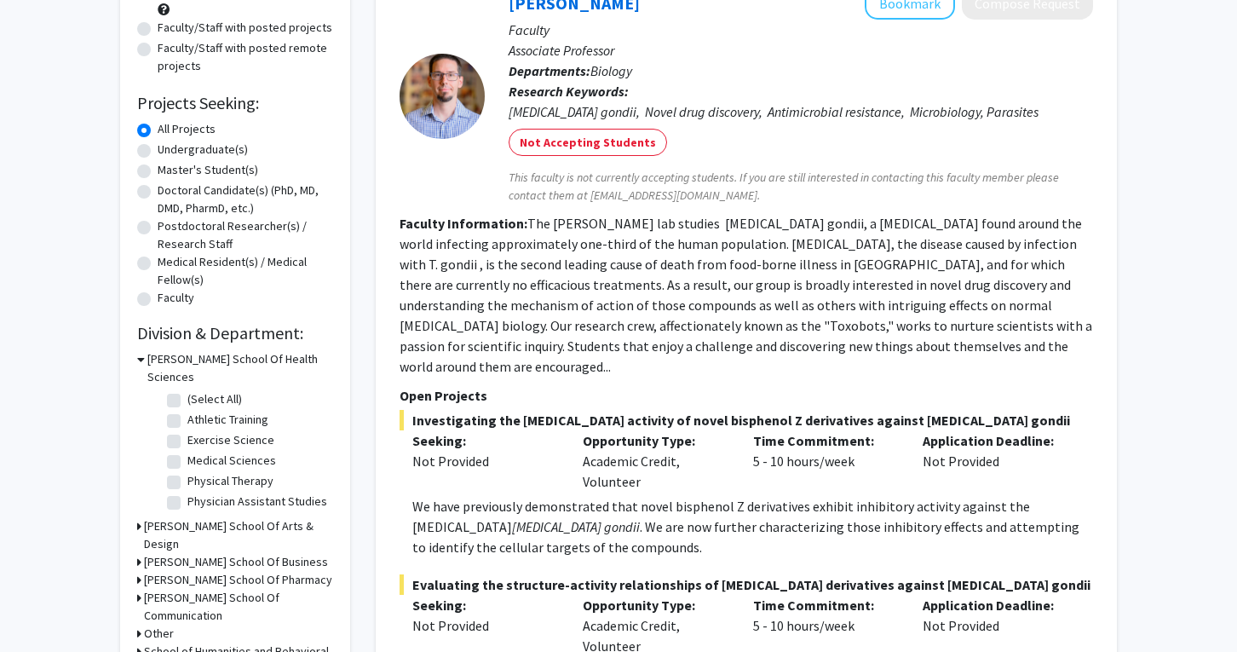
click at [221, 363] on h3 "[PERSON_NAME] School Of Health Sciences" at bounding box center [240, 368] width 186 height 36
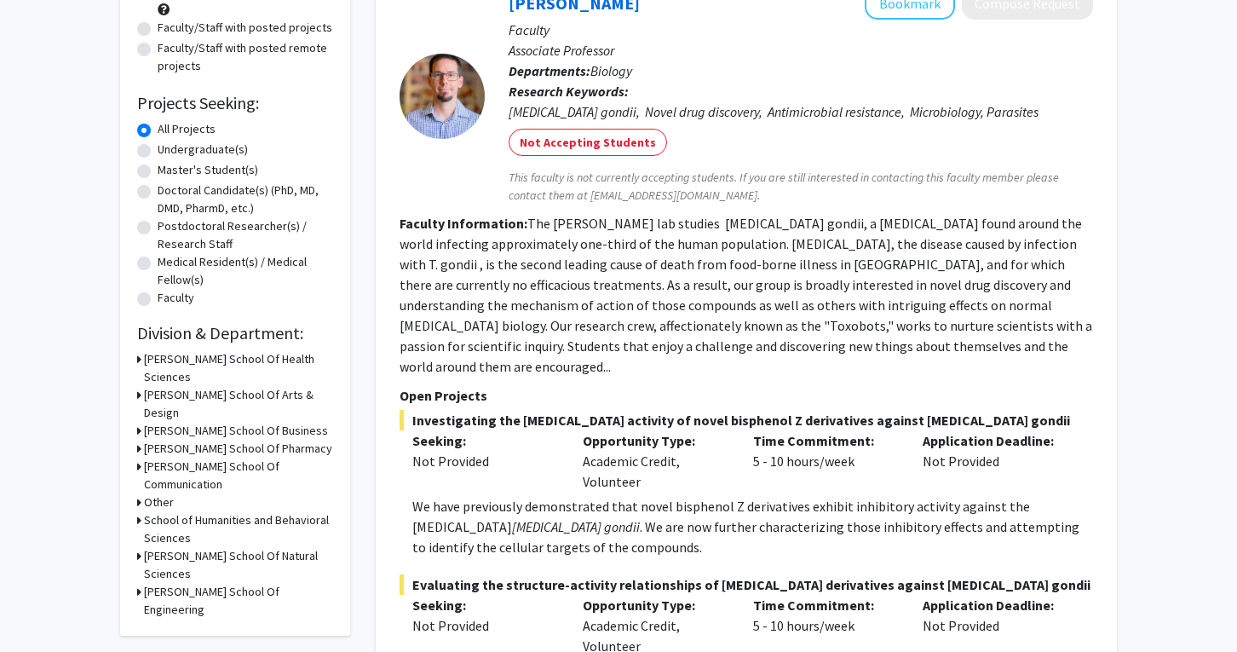
click at [249, 547] on h3 "[PERSON_NAME] School Of Natural Sciences" at bounding box center [238, 565] width 189 height 36
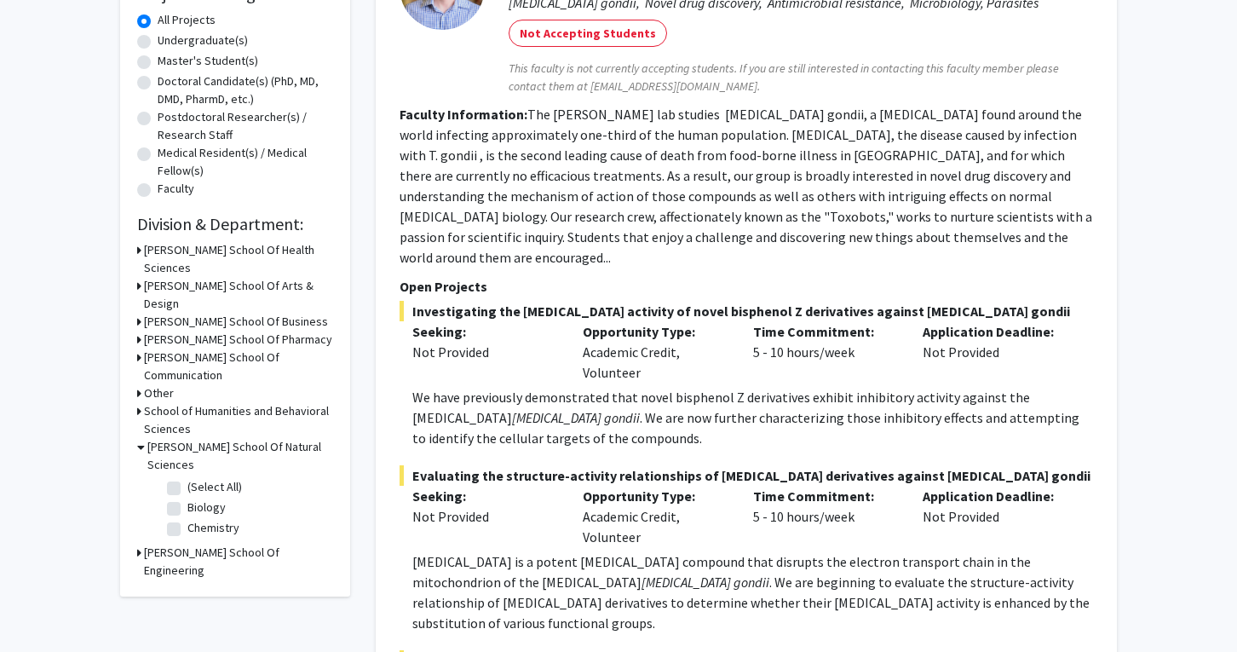
scroll to position [313, 0]
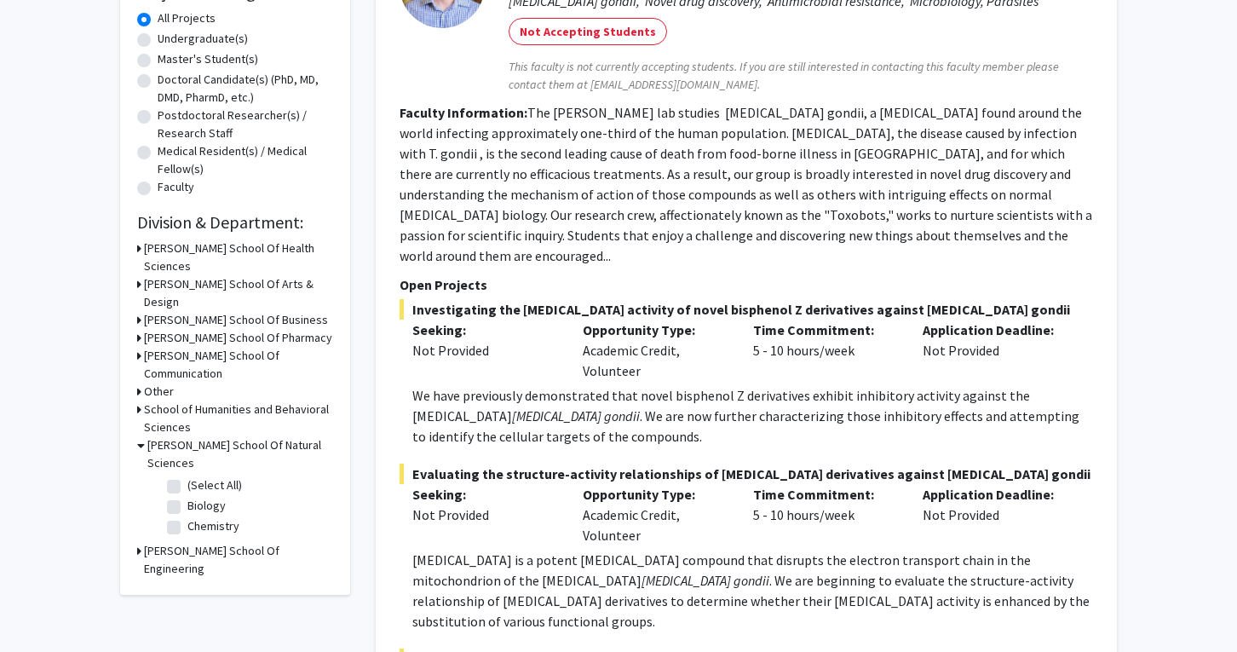
click at [187, 497] on label "Biology" at bounding box center [206, 506] width 38 height 18
click at [187, 497] on input "Biology" at bounding box center [192, 502] width 11 height 11
checkbox input "true"
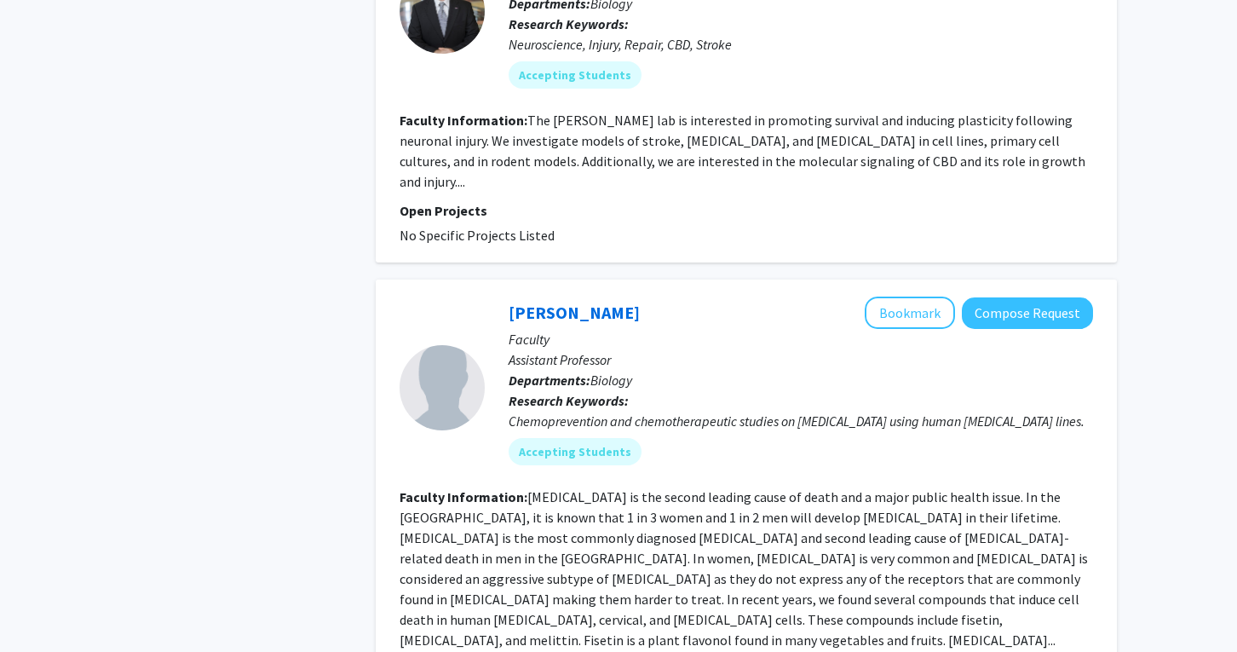
scroll to position [2088, 0]
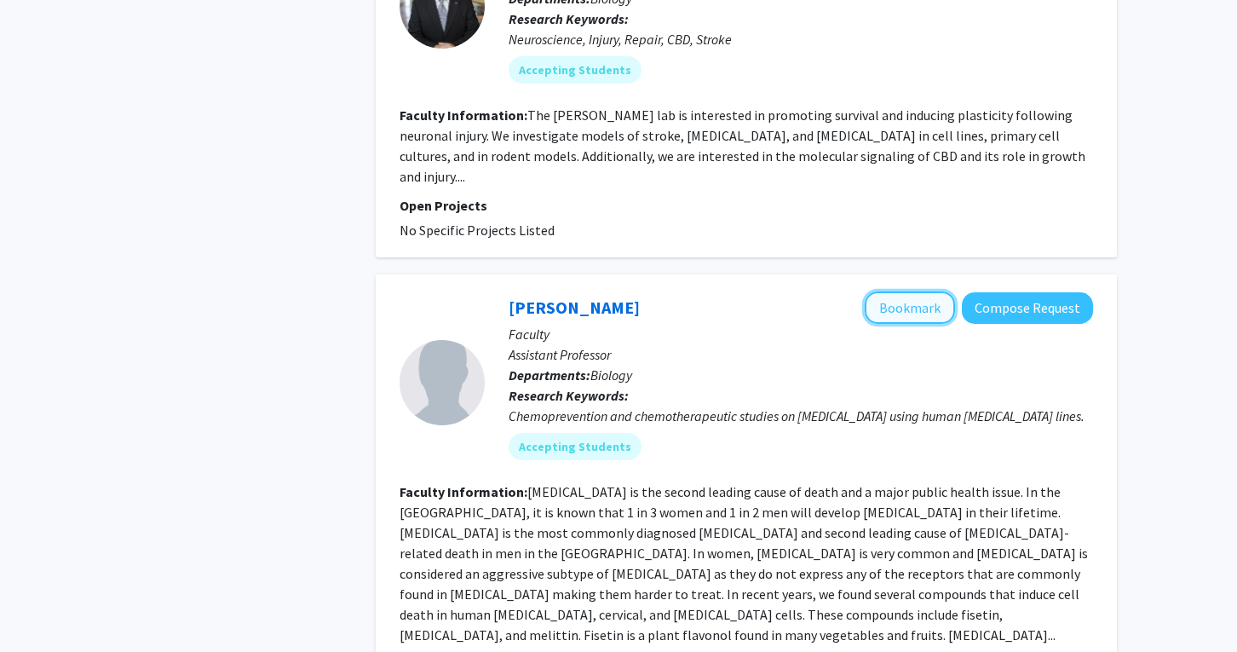
click at [940, 291] on button "Bookmark" at bounding box center [910, 307] width 90 height 32
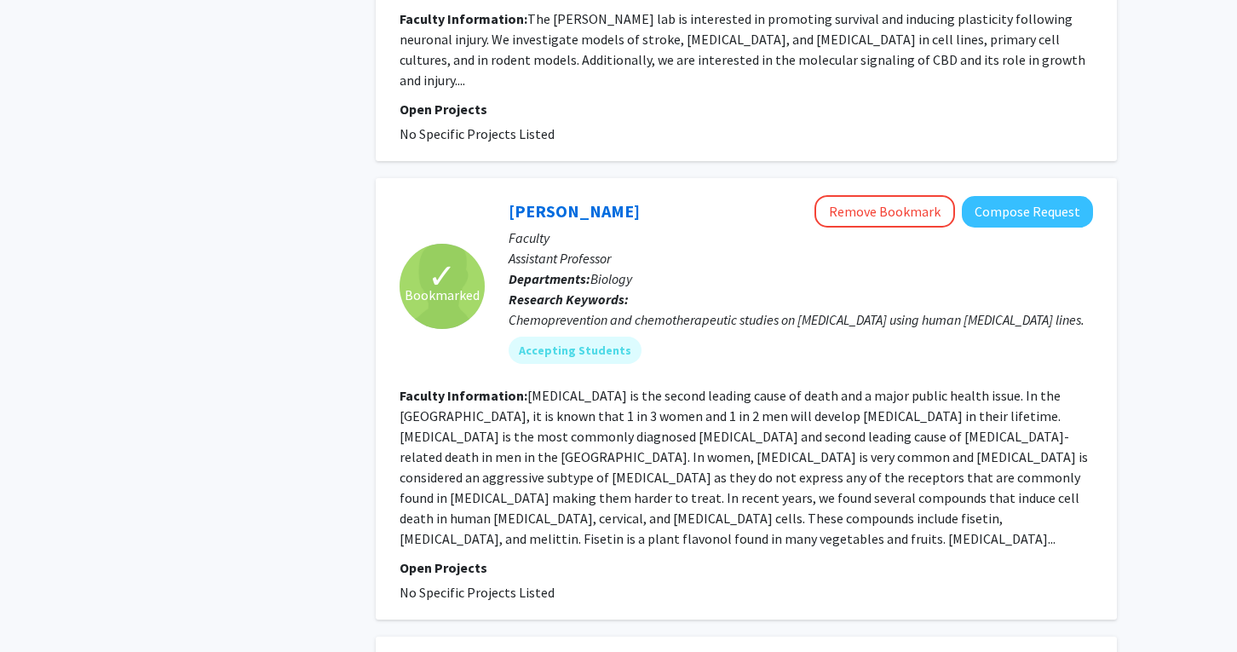
scroll to position [2190, 0]
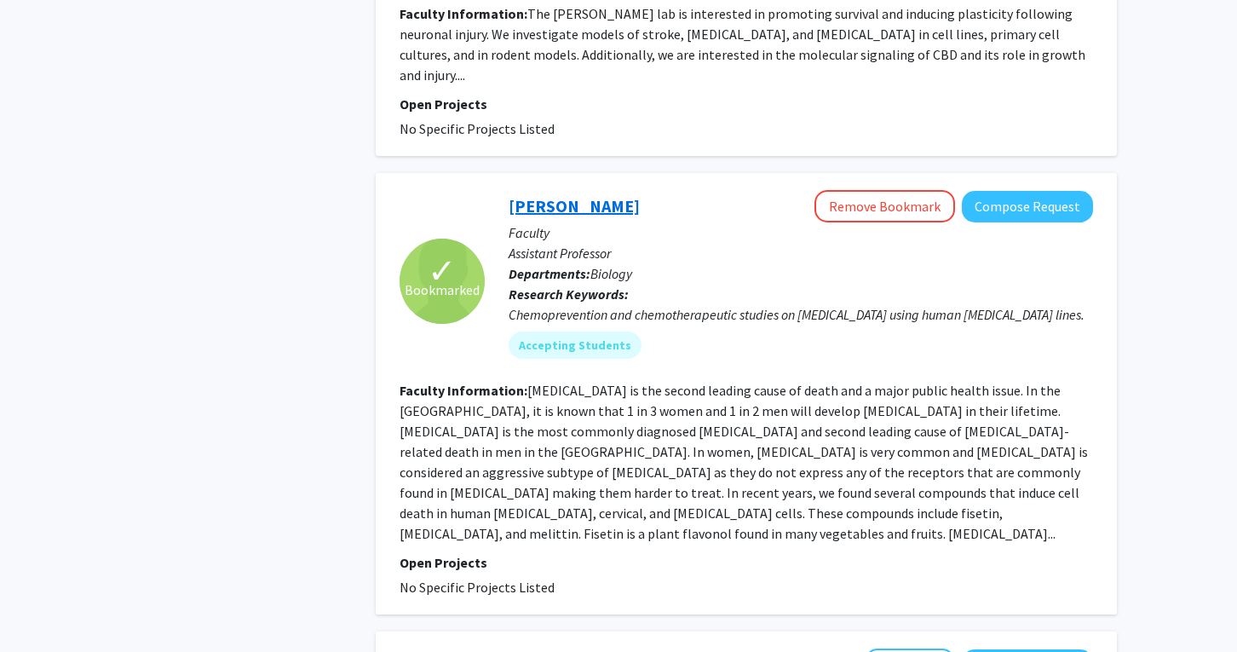
click at [557, 195] on link "[PERSON_NAME]" at bounding box center [574, 205] width 131 height 21
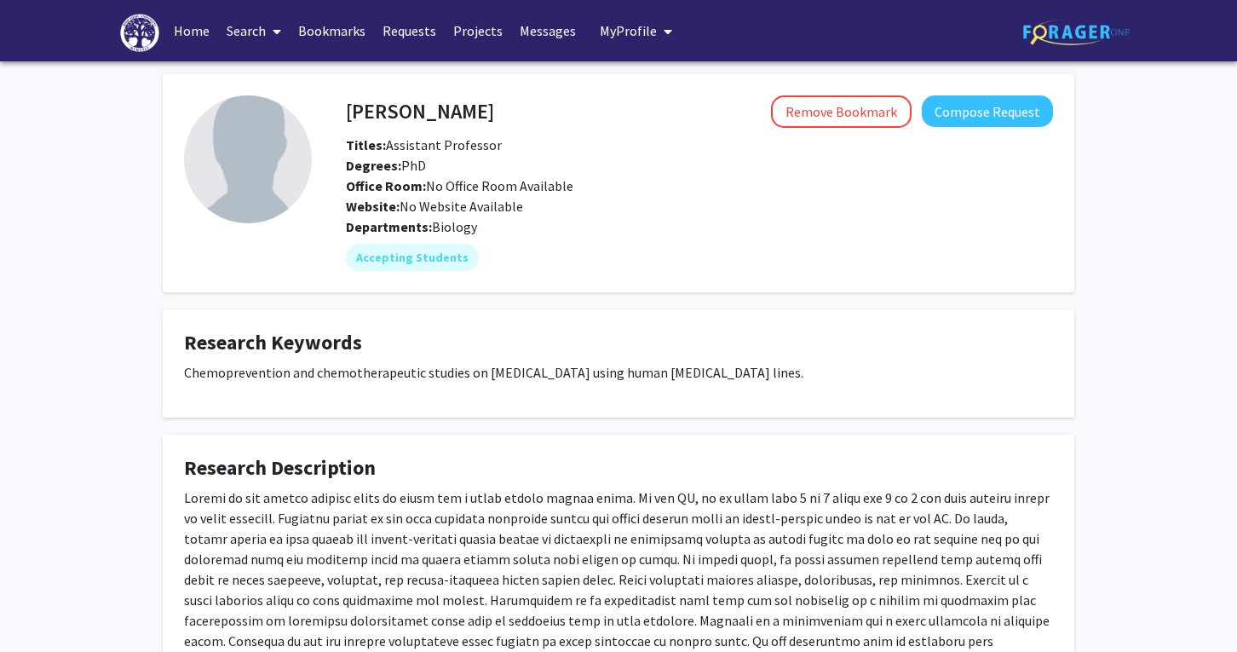
drag, startPoint x: 449, startPoint y: 102, endPoint x: 343, endPoint y: 112, distance: 106.9
click at [343, 112] on div "[PERSON_NAME] Remove Bookmark Compose Request" at bounding box center [699, 111] width 733 height 32
drag, startPoint x: 353, startPoint y: 107, endPoint x: 435, endPoint y: 113, distance: 82.9
click at [435, 113] on div "[PERSON_NAME] Remove Bookmark Compose Request" at bounding box center [699, 111] width 733 height 32
click at [494, 113] on div "Remove Bookmark Compose Request" at bounding box center [773, 111] width 559 height 32
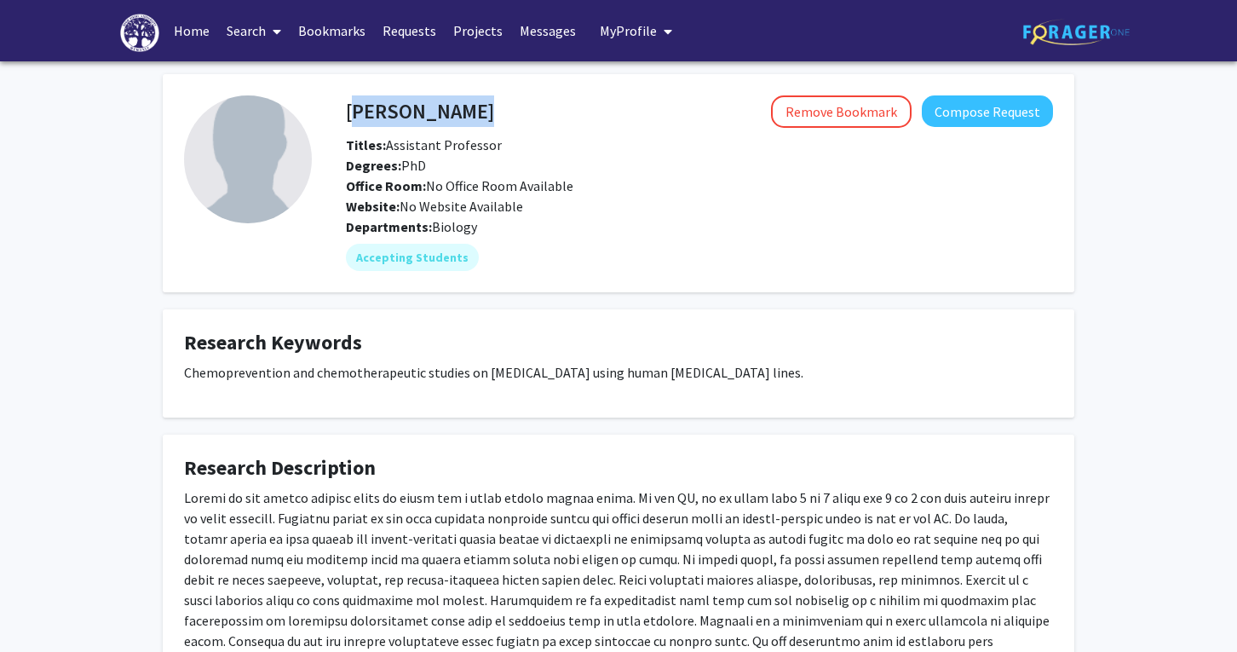
drag, startPoint x: 435, startPoint y: 113, endPoint x: 348, endPoint y: 113, distance: 86.9
click at [348, 113] on div "[PERSON_NAME] Remove Bookmark Compose Request" at bounding box center [699, 111] width 733 height 32
copy h4 "[PERSON_NAME]"
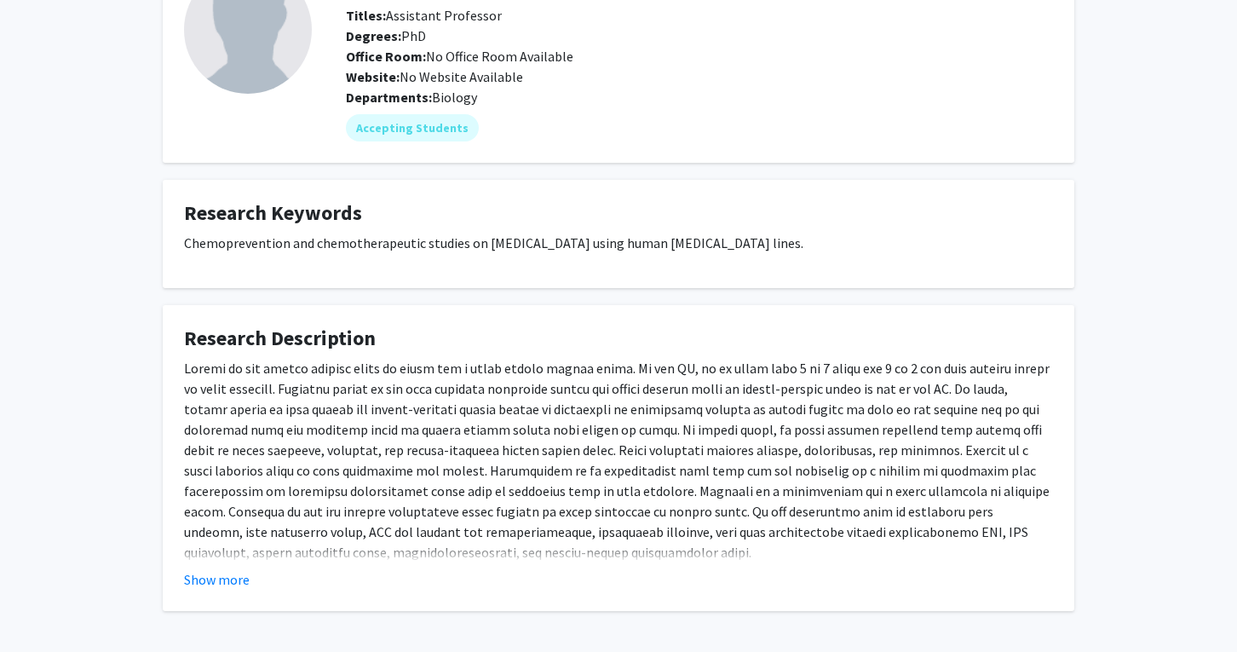
scroll to position [194, 0]
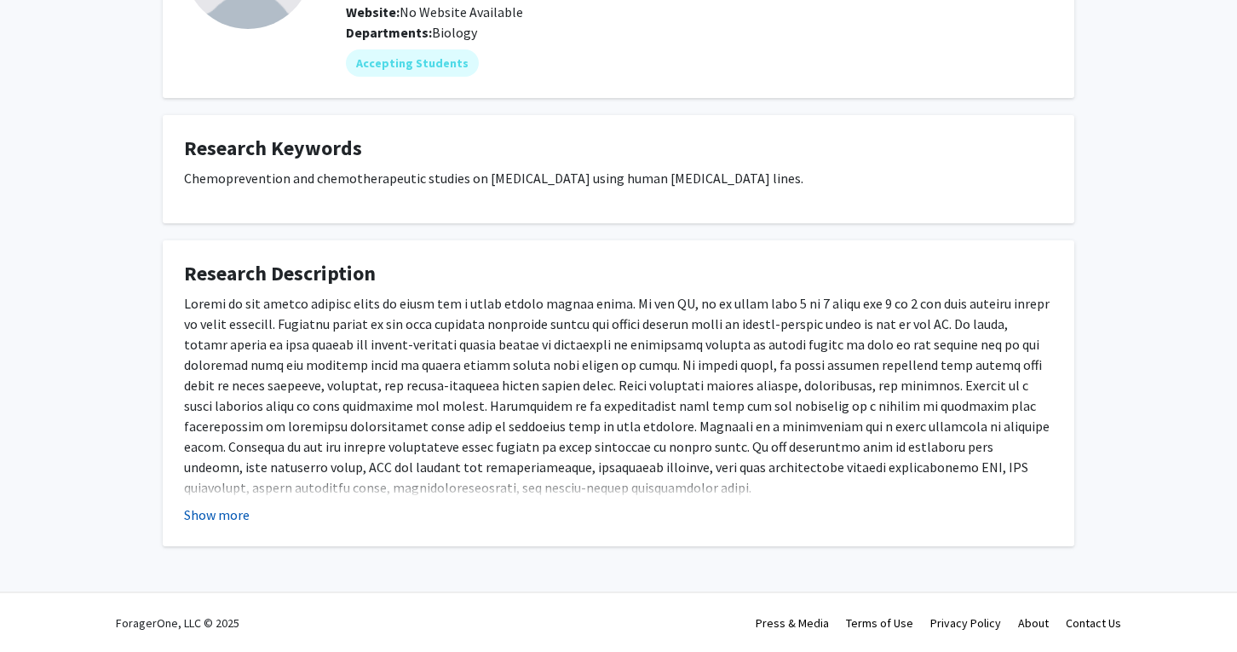
click at [196, 511] on button "Show more" at bounding box center [217, 514] width 66 height 20
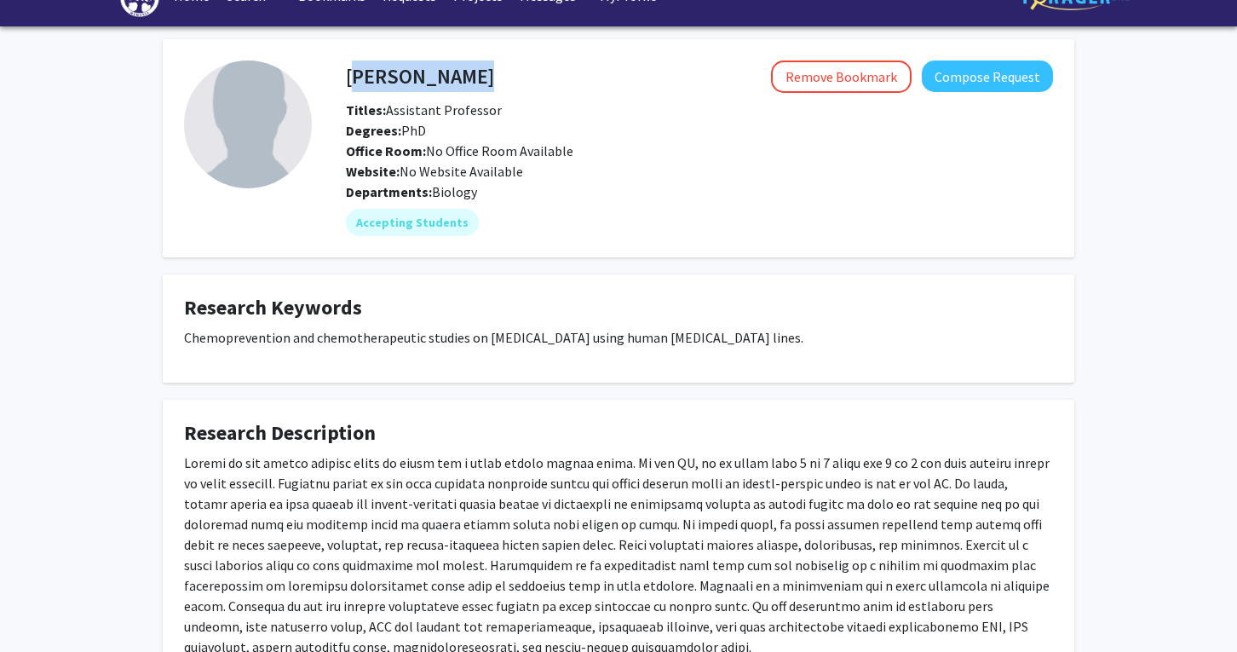
scroll to position [32, 0]
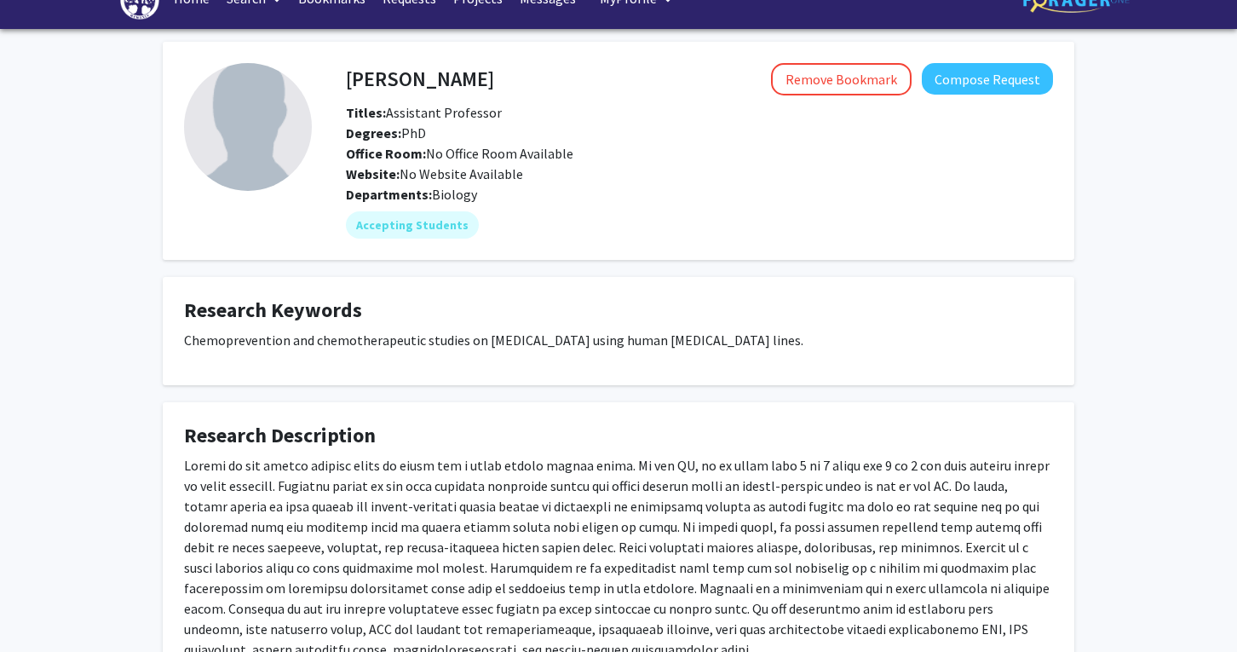
click at [697, 184] on div "Departments: Biology" at bounding box center [699, 194] width 707 height 20
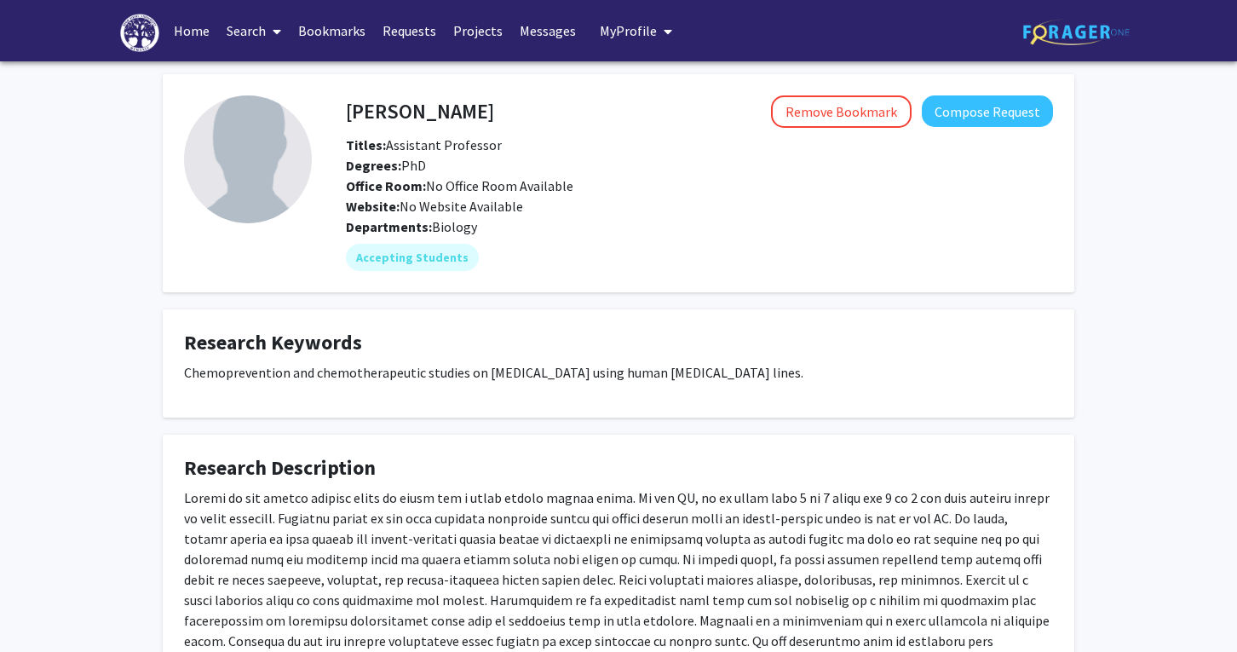
click at [246, 32] on link "Search" at bounding box center [254, 31] width 72 height 60
click at [282, 77] on span "Faculty/Staff" at bounding box center [280, 78] width 125 height 34
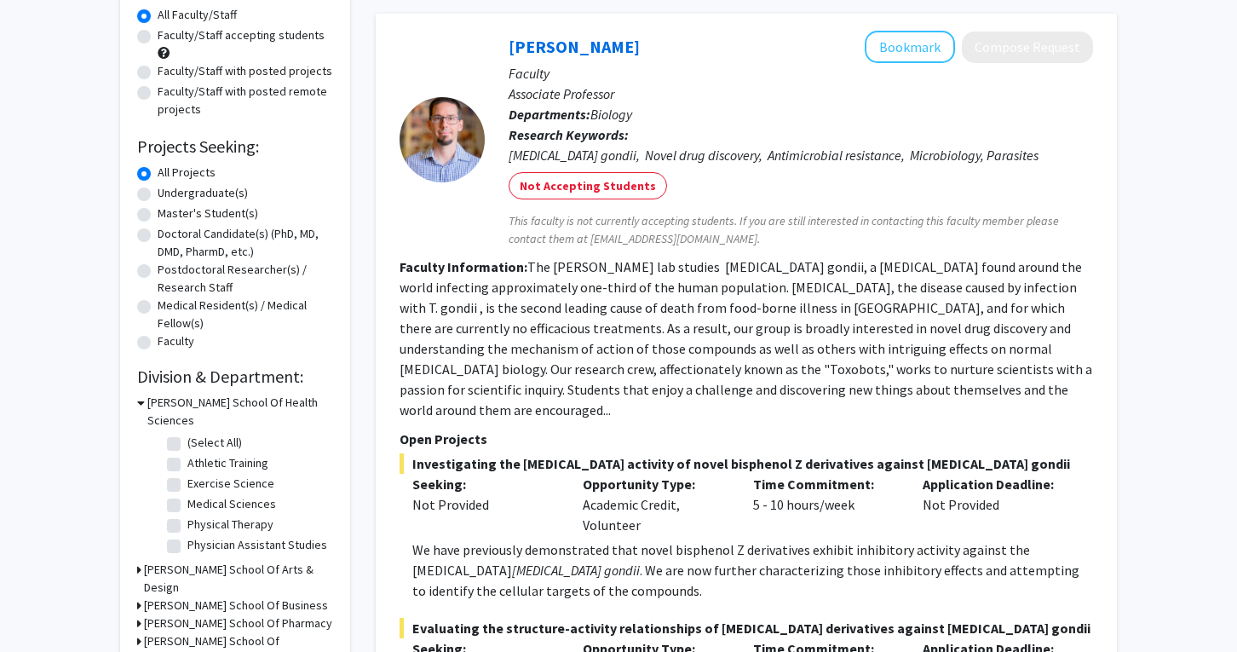
scroll to position [161, 0]
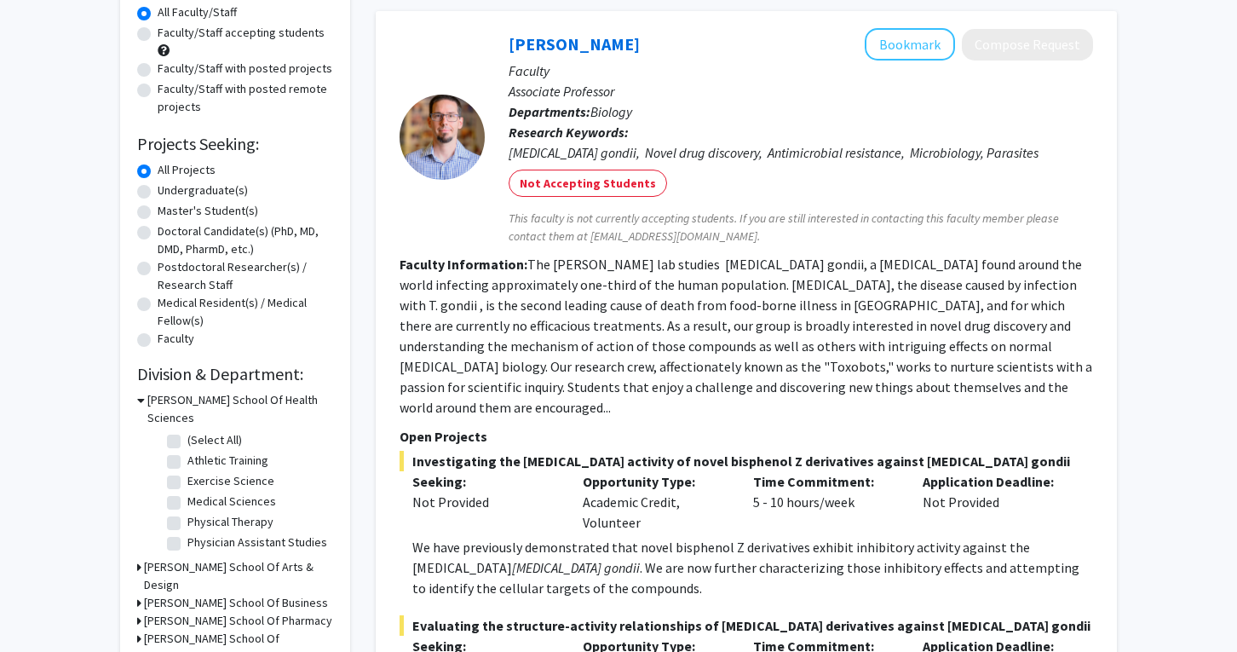
click at [245, 394] on h3 "[PERSON_NAME] School Of Health Sciences" at bounding box center [240, 409] width 186 height 36
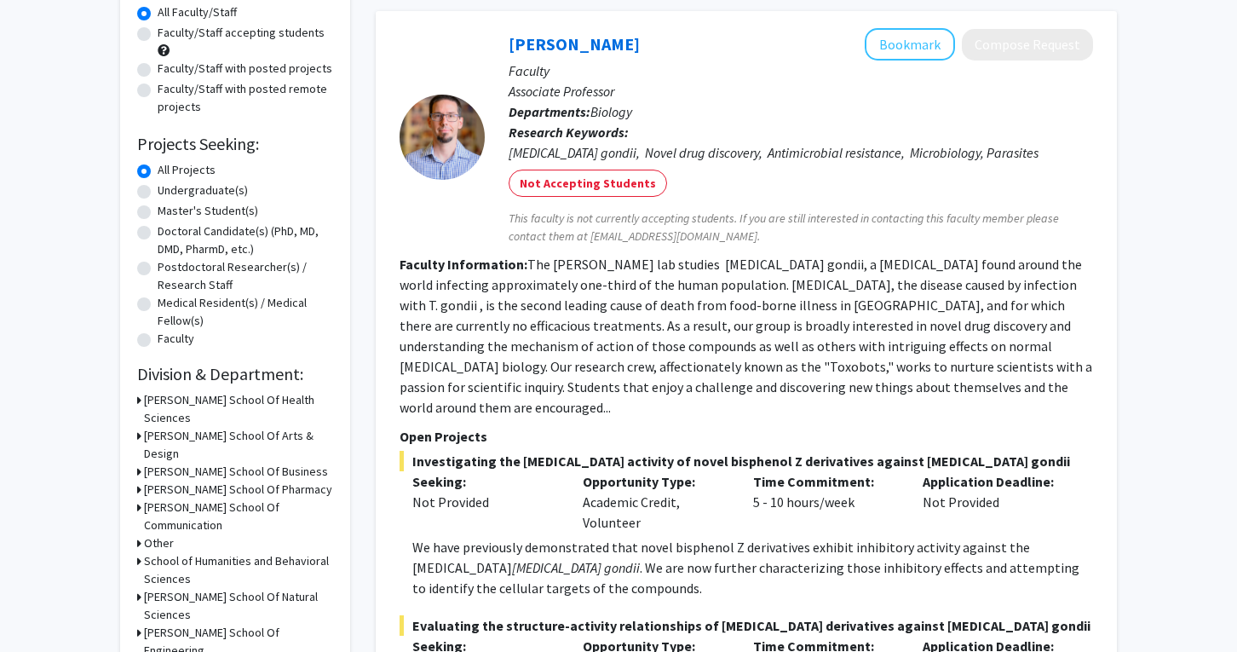
click at [247, 398] on h3 "[PERSON_NAME] School Of Health Sciences" at bounding box center [238, 409] width 189 height 36
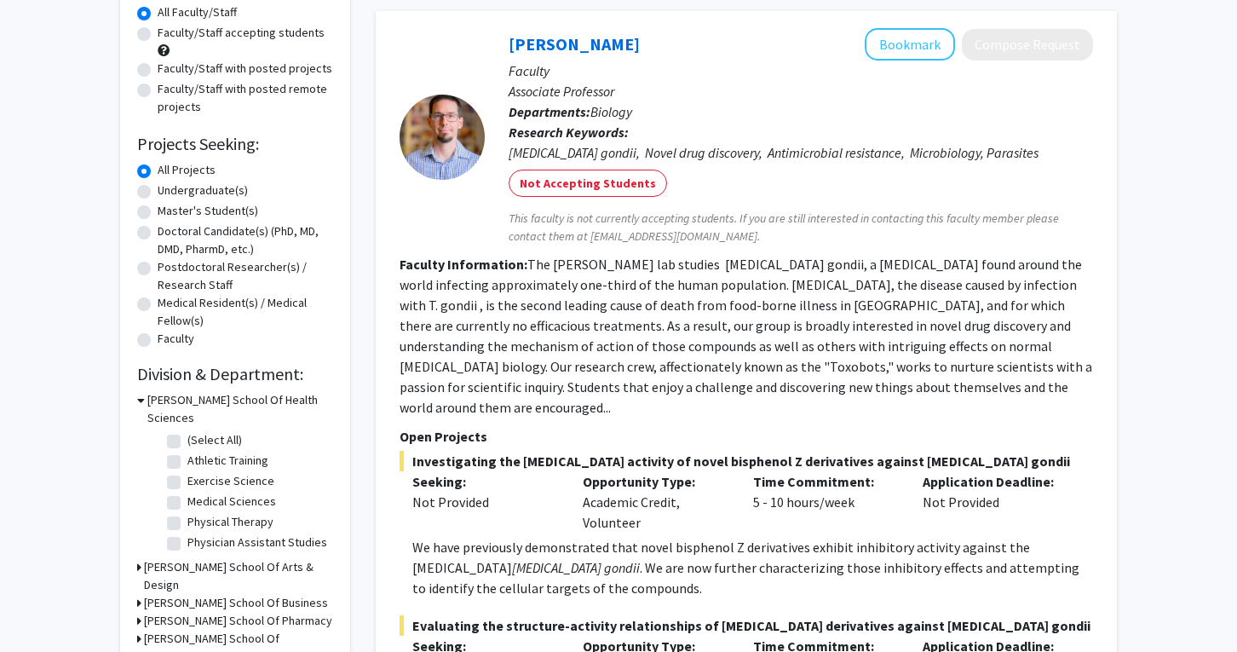
click at [247, 398] on h3 "[PERSON_NAME] School Of Health Sciences" at bounding box center [240, 409] width 186 height 36
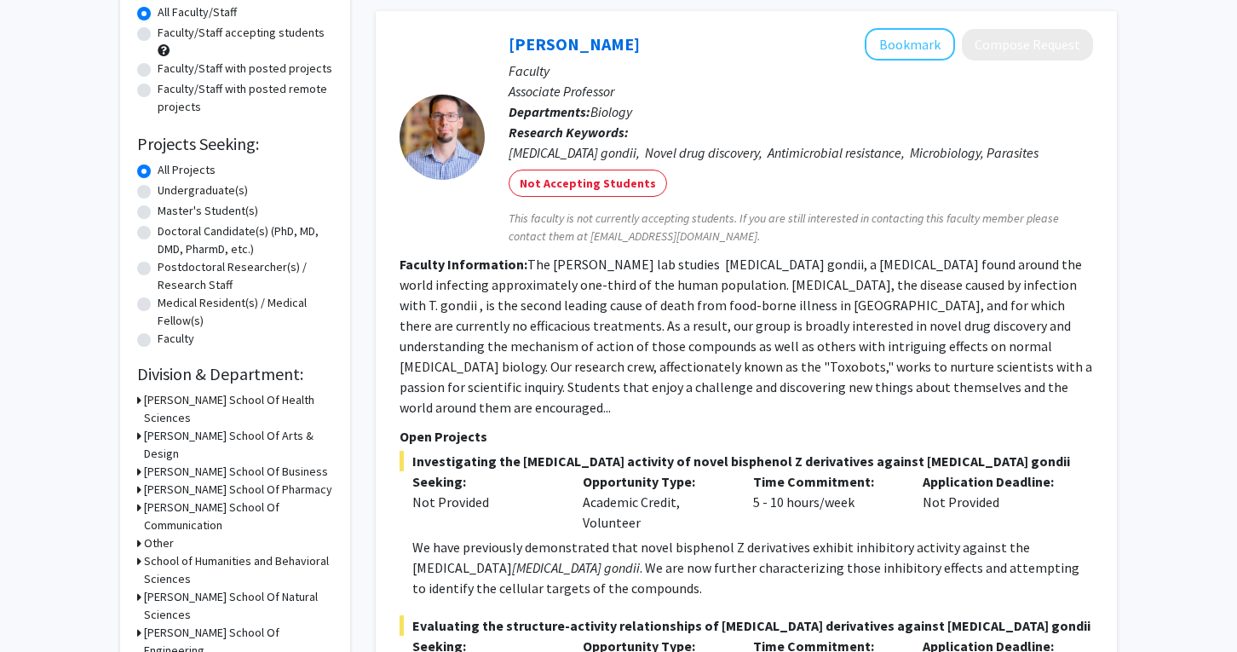
click at [211, 588] on h3 "[PERSON_NAME] School Of Natural Sciences" at bounding box center [238, 606] width 189 height 36
click at [176, 648] on fg-checkbox "Biology Biology" at bounding box center [248, 658] width 162 height 20
click at [187, 648] on label "Biology" at bounding box center [206, 657] width 38 height 18
click at [187, 648] on input "Biology" at bounding box center [192, 653] width 11 height 11
checkbox input "true"
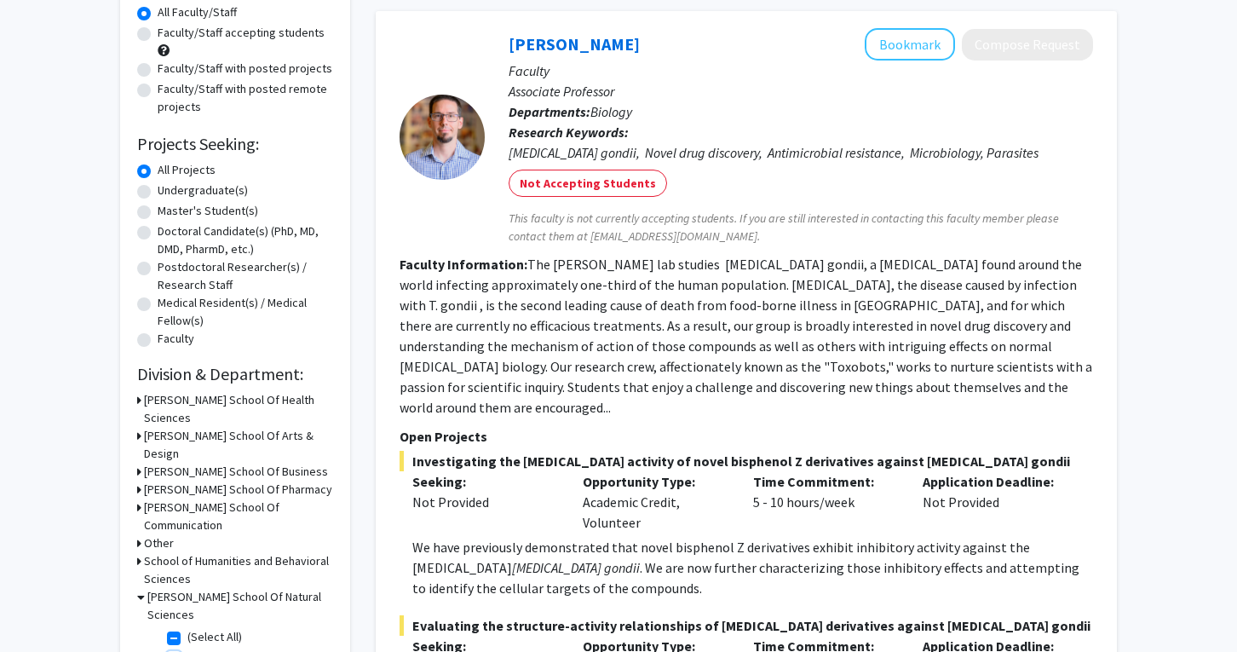
checkbox input "true"
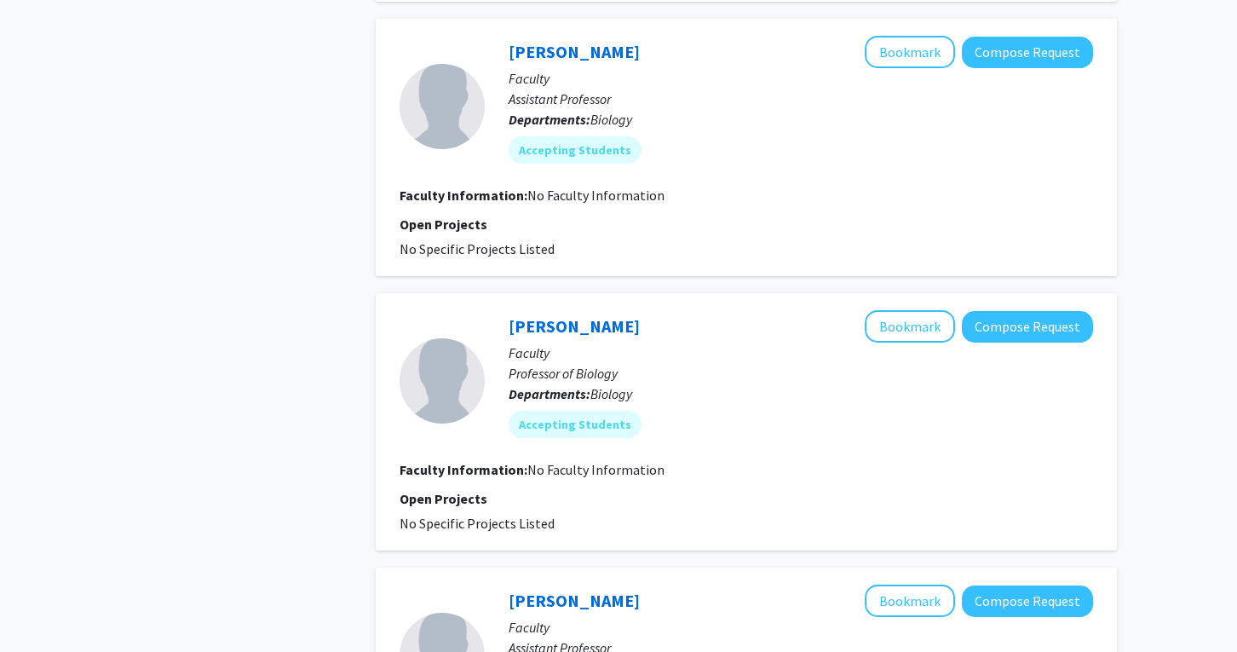
scroll to position [1149, 0]
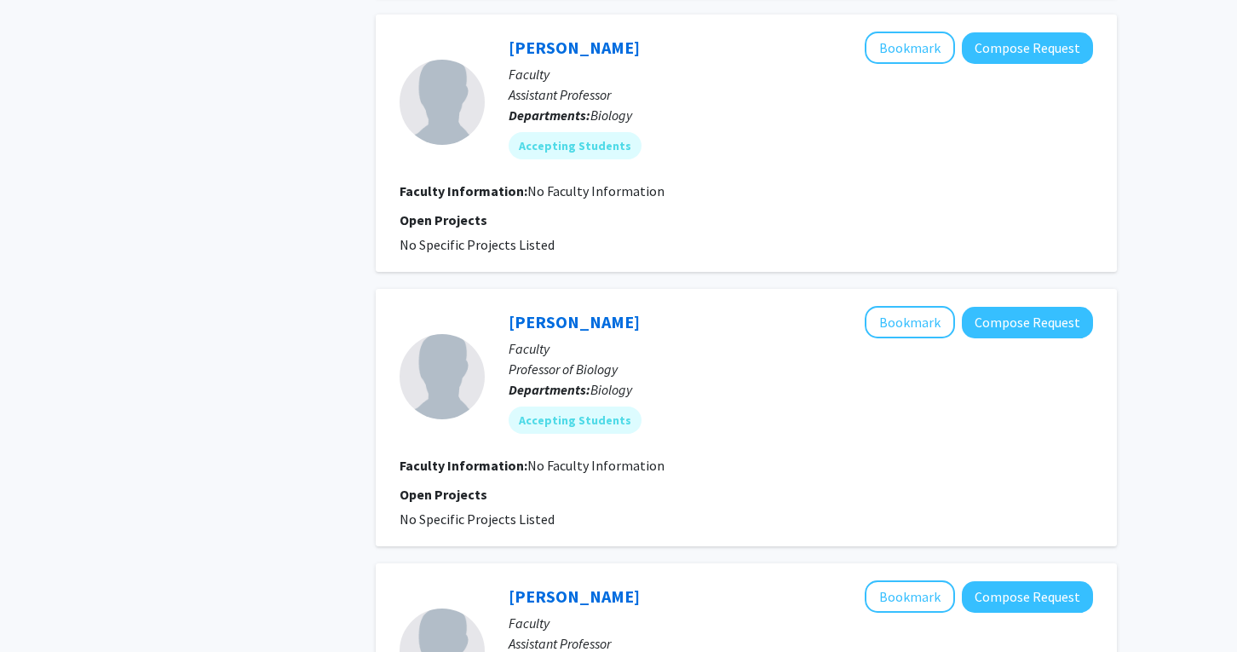
drag, startPoint x: 617, startPoint y: 278, endPoint x: 502, endPoint y: 279, distance: 115.0
click at [502, 306] on div "[PERSON_NAME] Bookmark Compose Request Faculty Professor of Biology Departments…" at bounding box center [789, 376] width 608 height 141
copy link "[PERSON_NAME]"
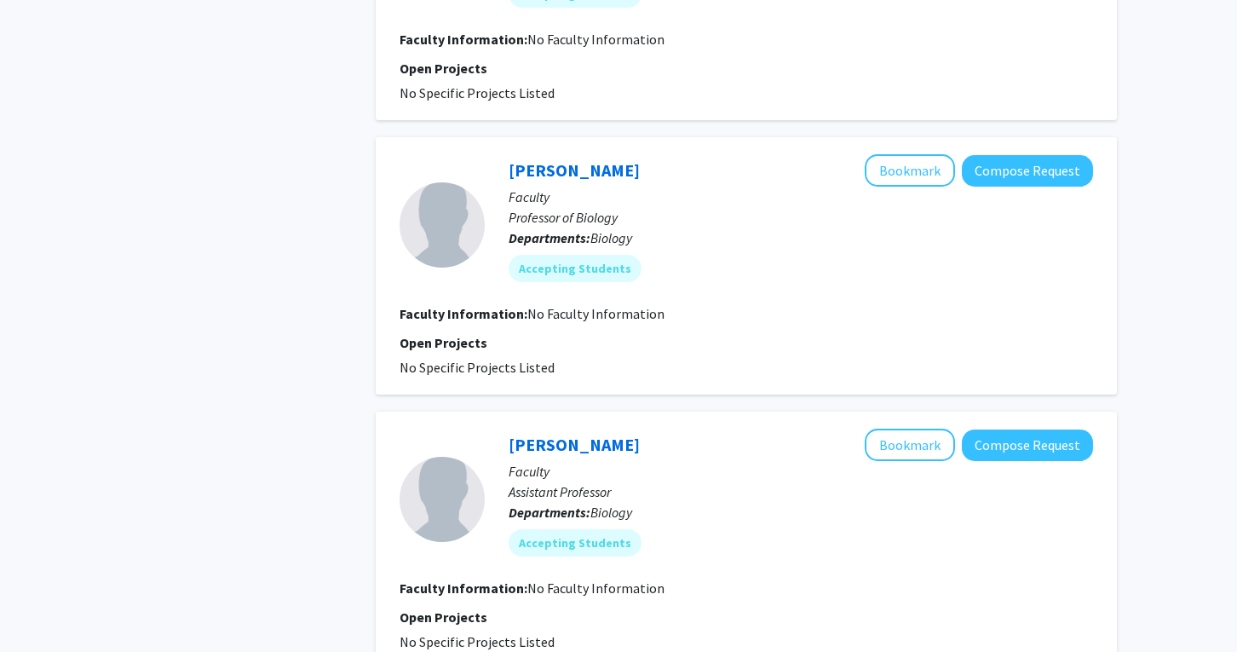
scroll to position [1287, 0]
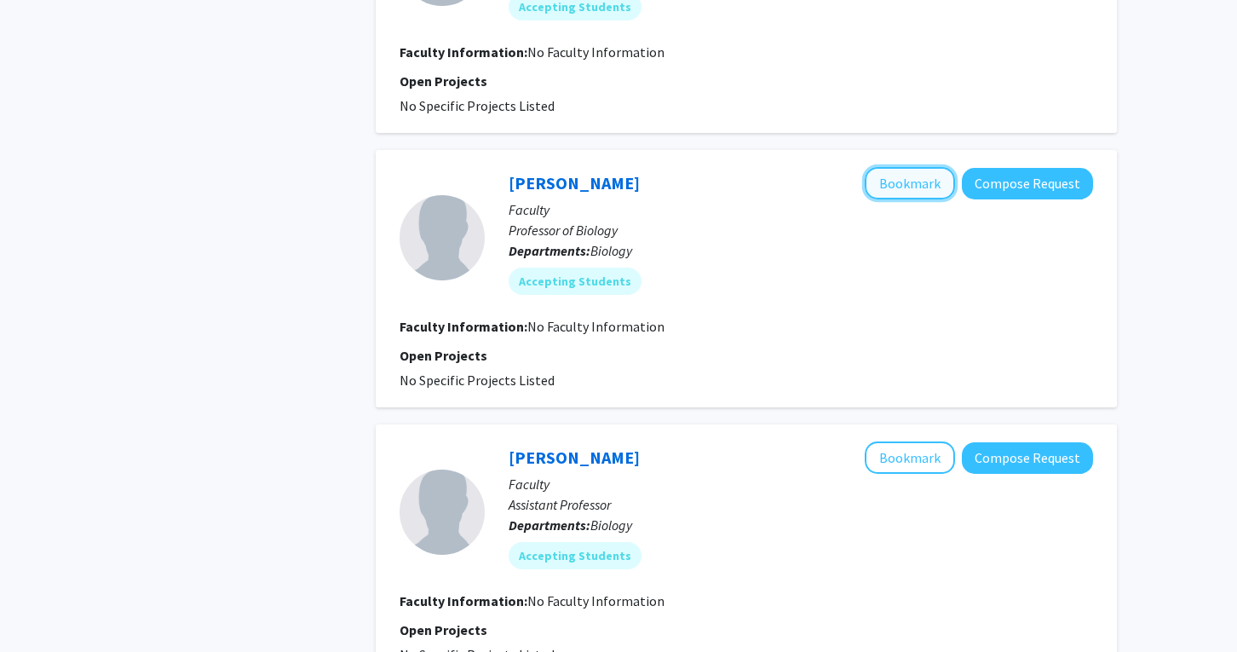
click at [895, 167] on button "Bookmark" at bounding box center [910, 183] width 90 height 32
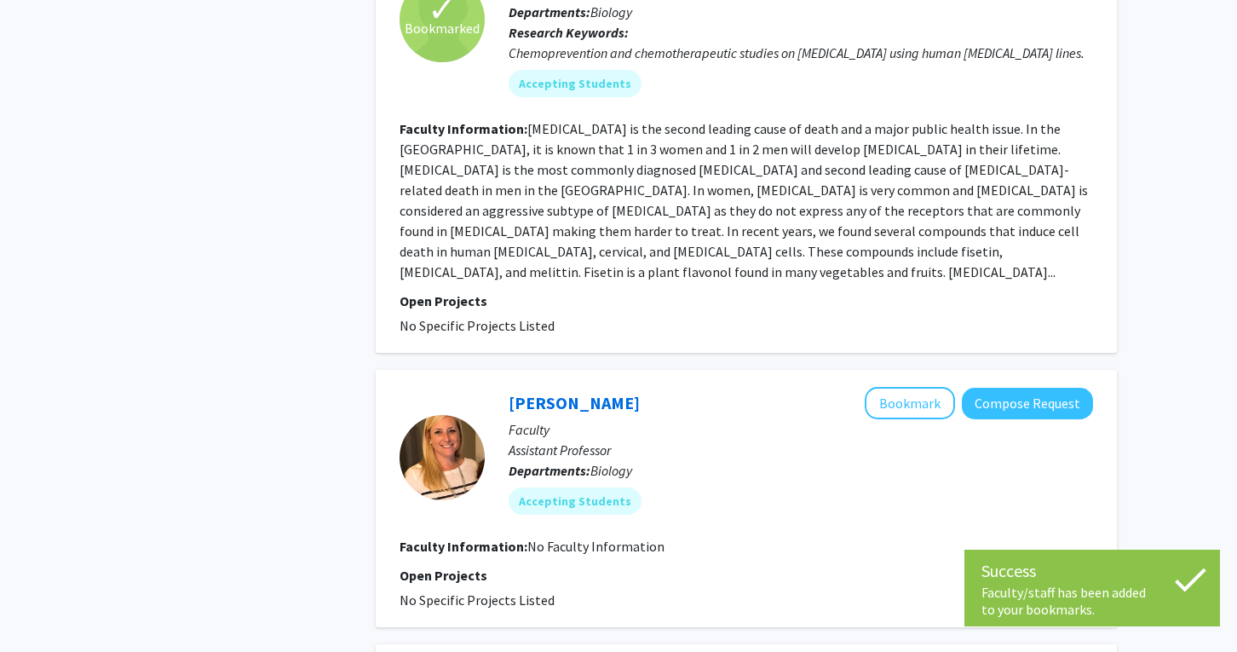
scroll to position [2474, 0]
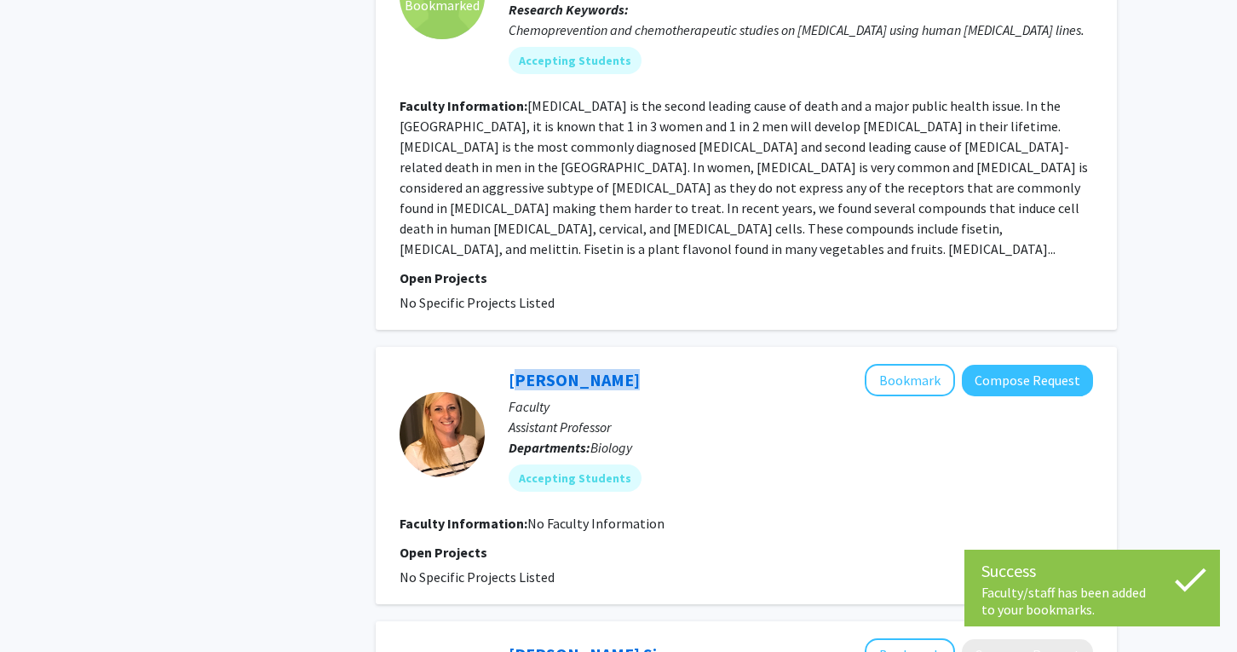
drag, startPoint x: 619, startPoint y: 300, endPoint x: 503, endPoint y: 301, distance: 115.9
click at [503, 364] on div "[PERSON_NAME] Bookmark Compose Request Faculty Assistant Professor Departments:…" at bounding box center [789, 434] width 608 height 141
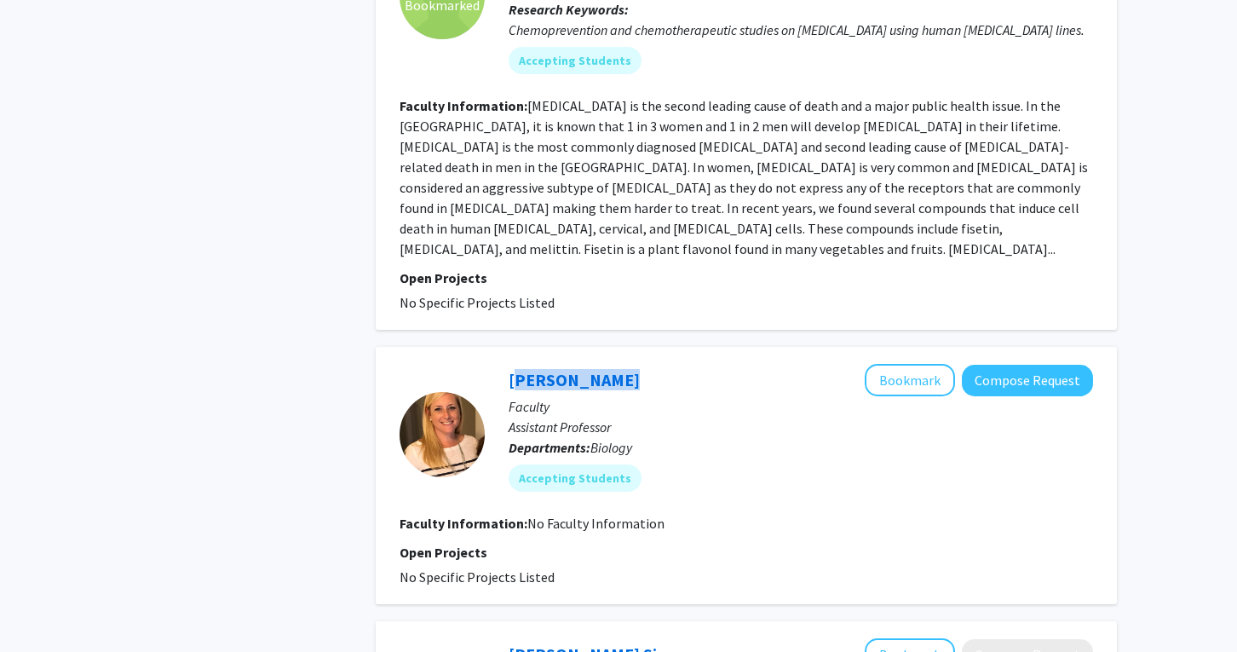
copy link "[PERSON_NAME]"
click at [896, 364] on button "Bookmark" at bounding box center [910, 380] width 90 height 32
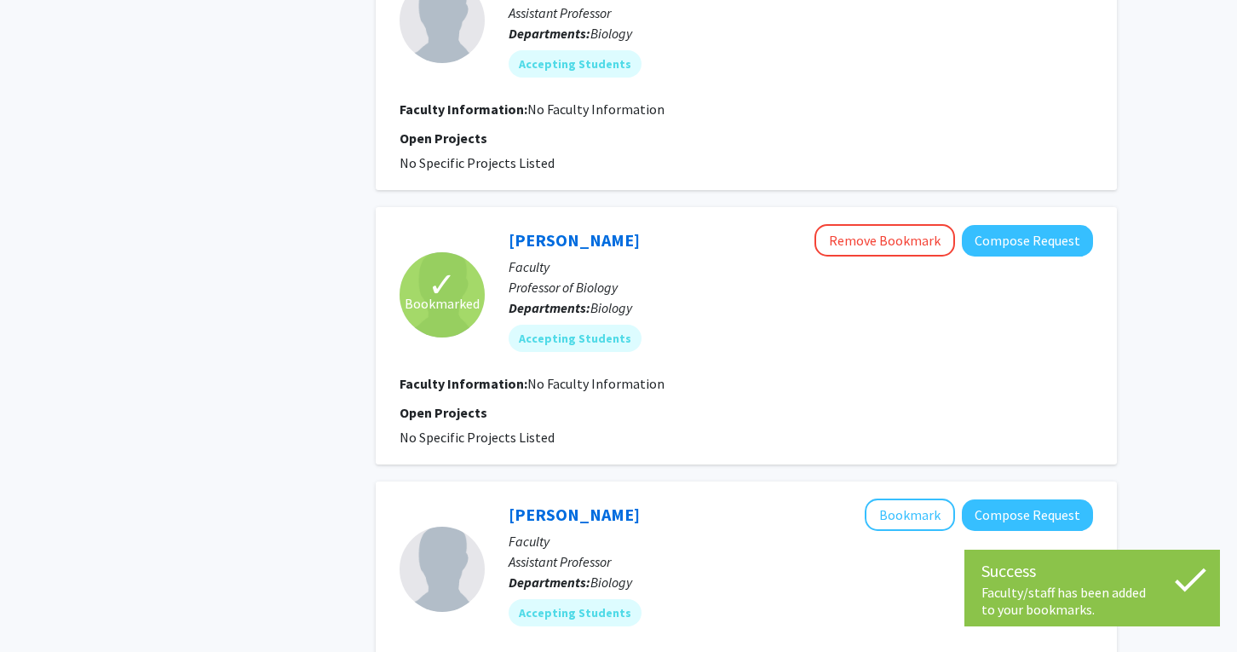
scroll to position [1221, 0]
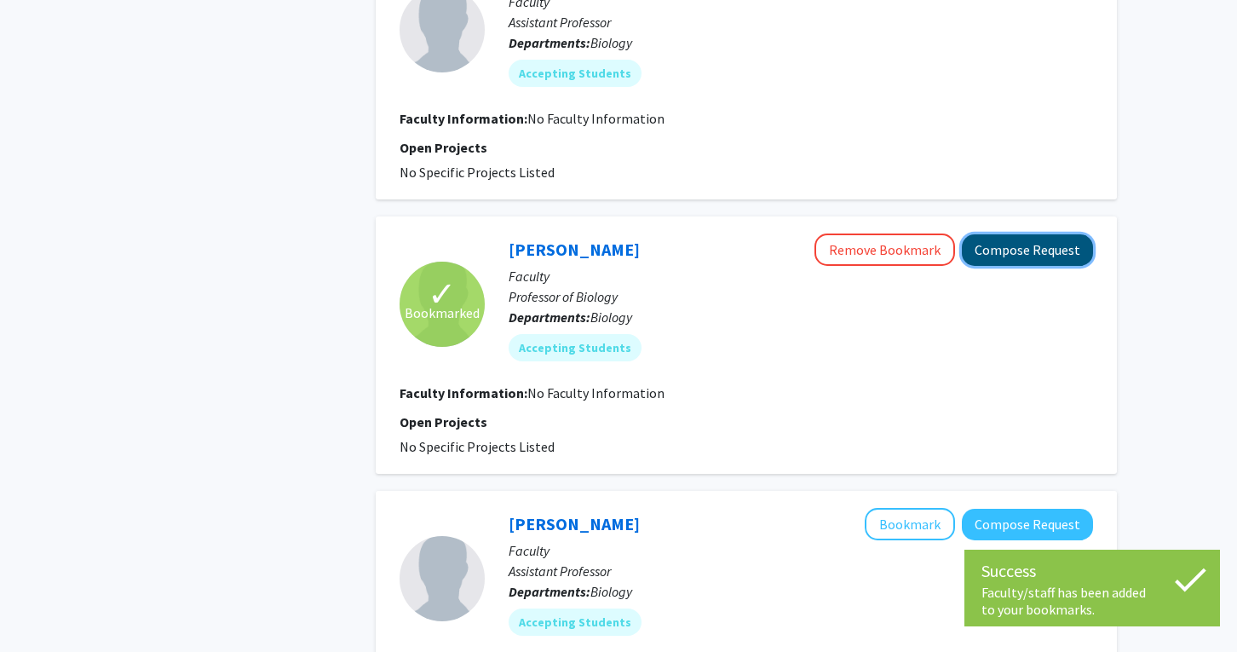
click at [1039, 234] on button "Compose Request" at bounding box center [1027, 250] width 131 height 32
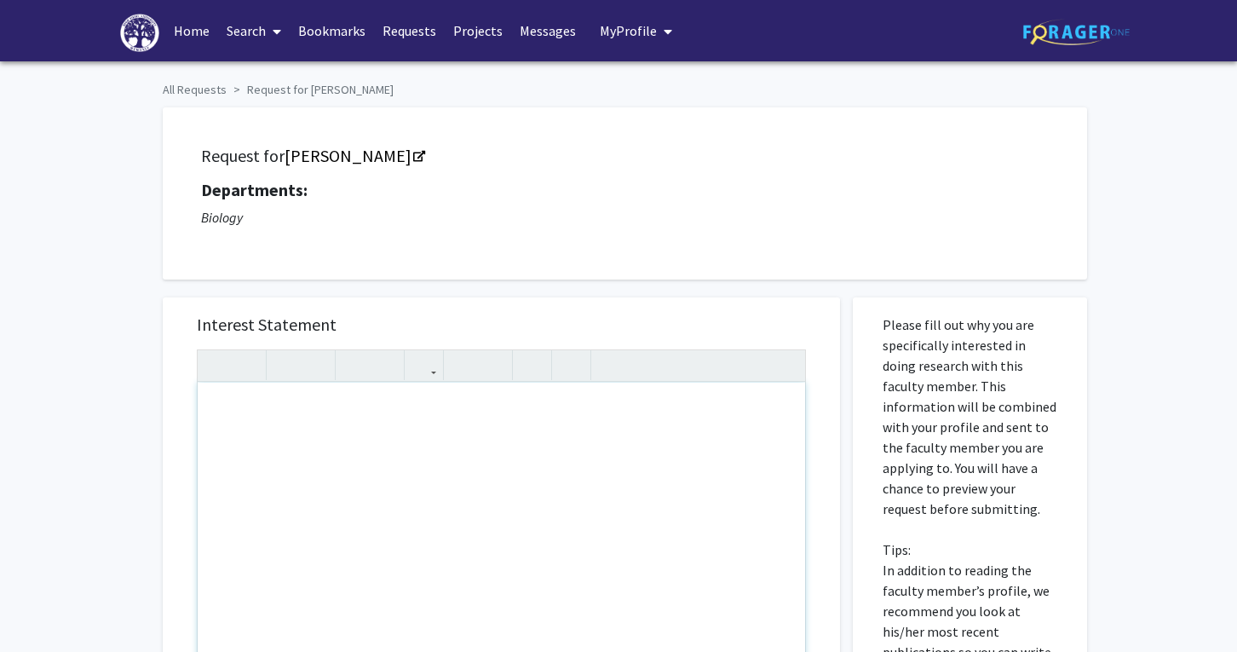
click at [461, 417] on div "Note to users with screen readers: Please press Alt+0 or Option+0 to deactivate…" at bounding box center [502, 578] width 608 height 390
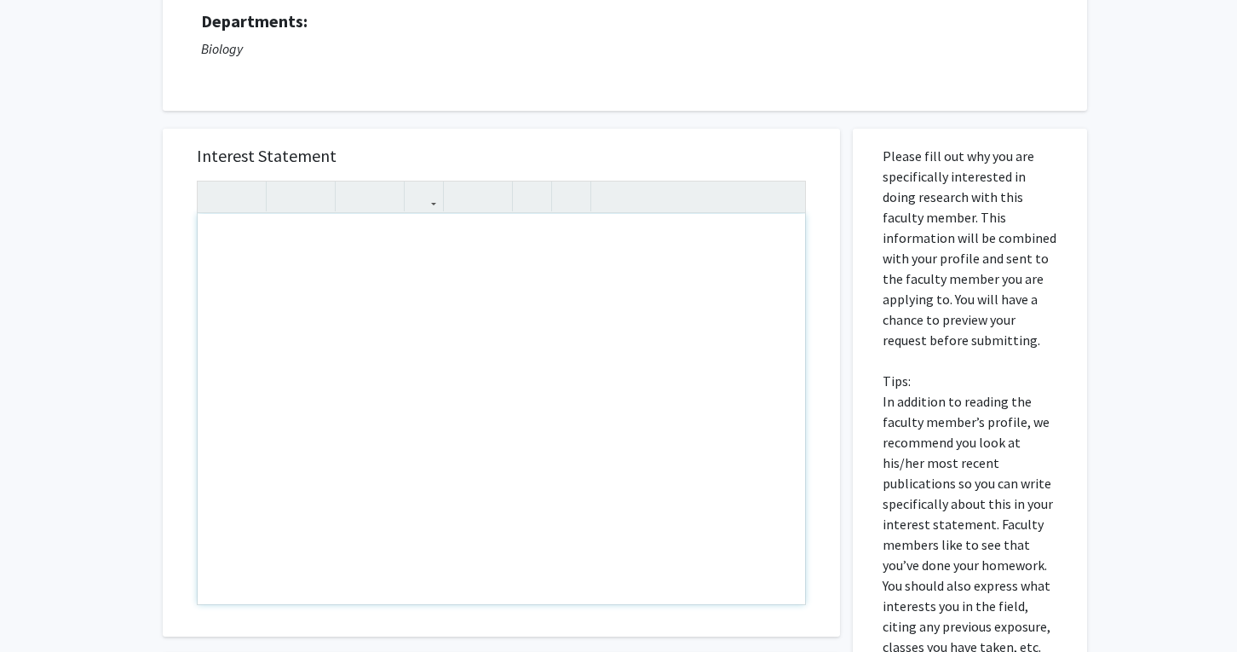
scroll to position [181, 0]
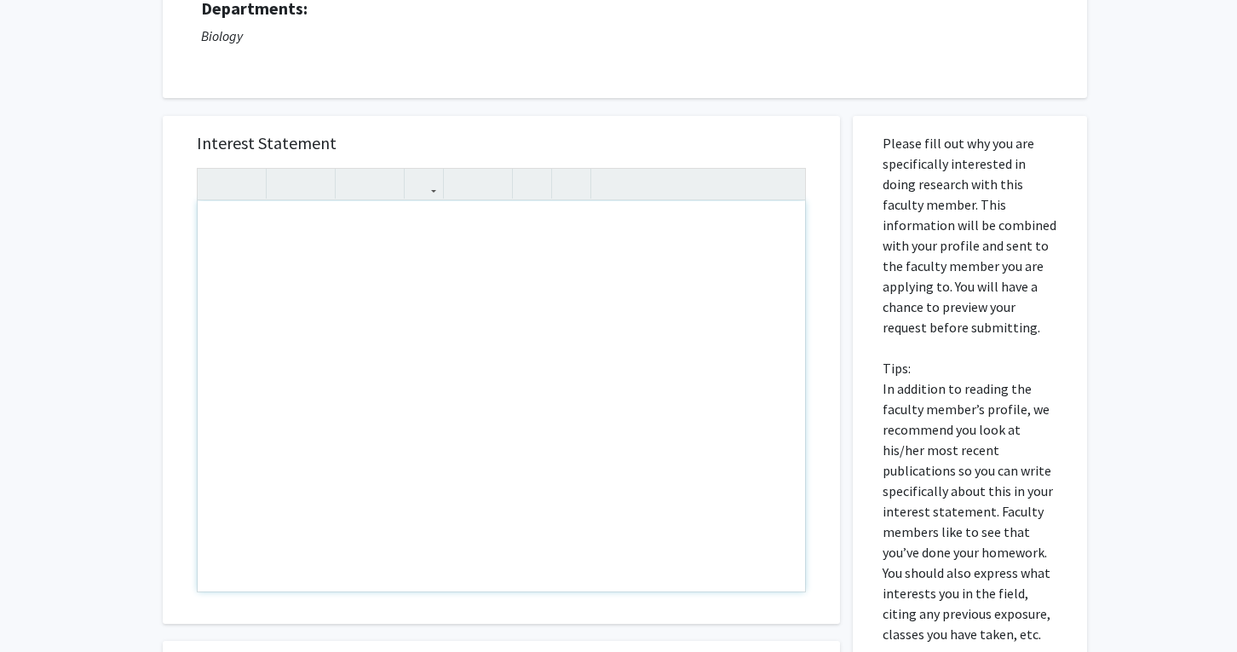
click at [464, 414] on div "Note to users with screen readers: Please press Alt+0 or Option+0 to deactivate…" at bounding box center [502, 396] width 608 height 390
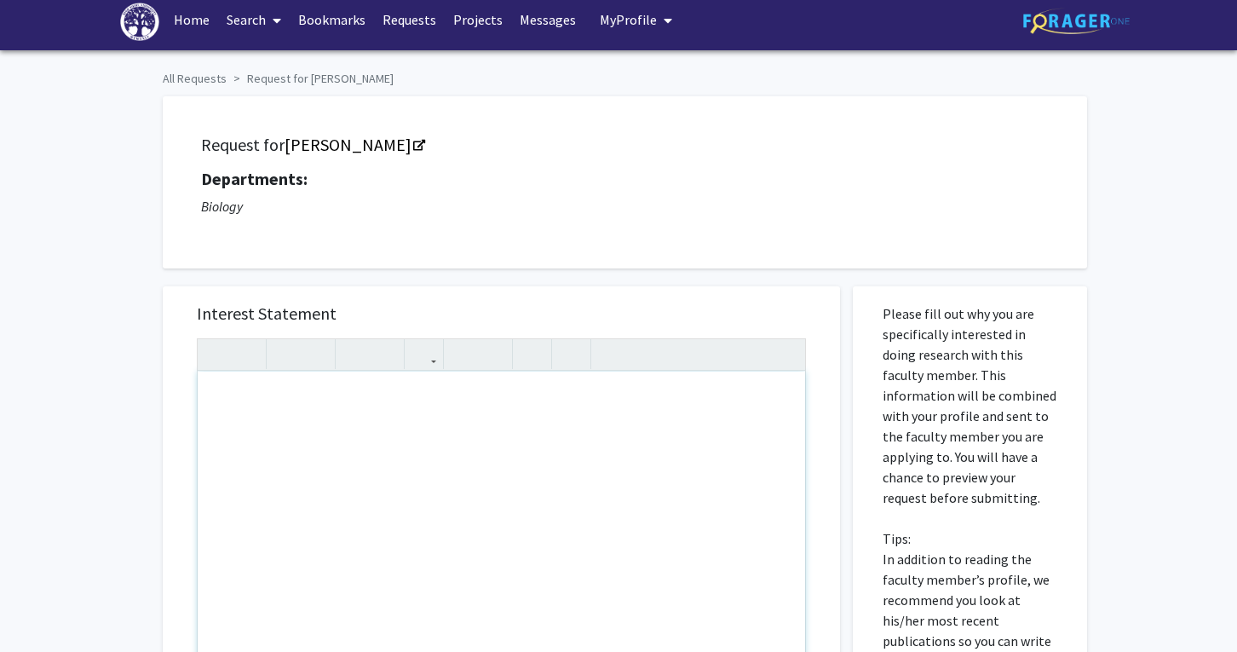
scroll to position [0, 0]
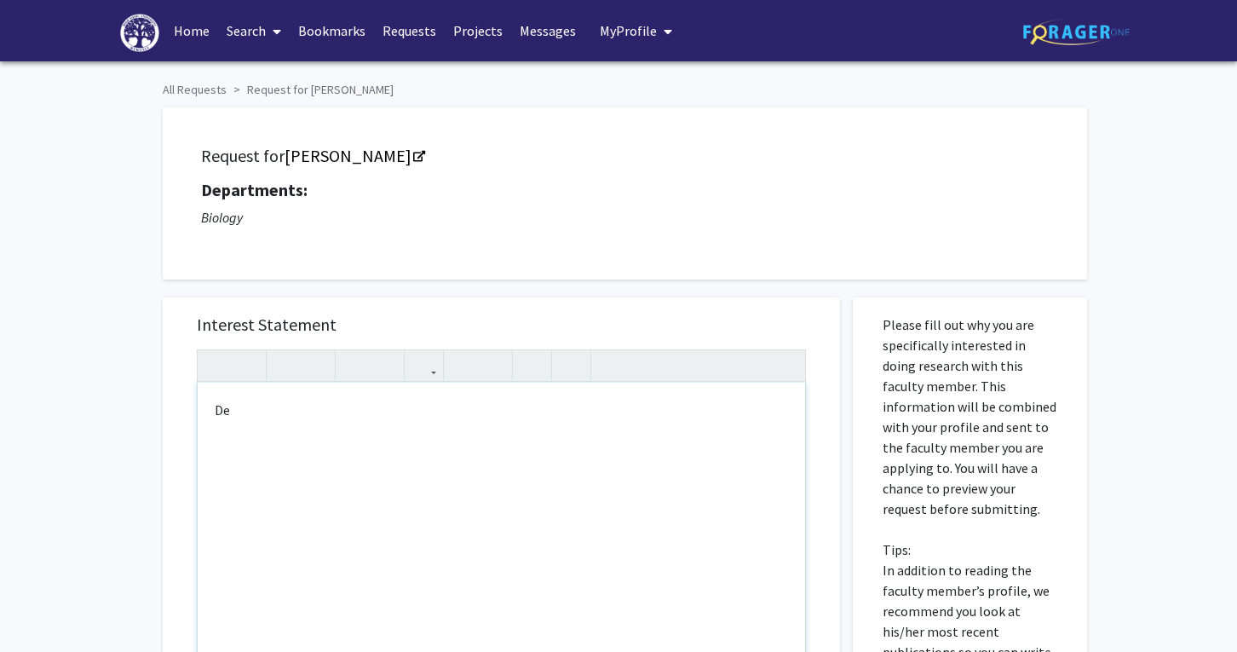
type textarea "D"
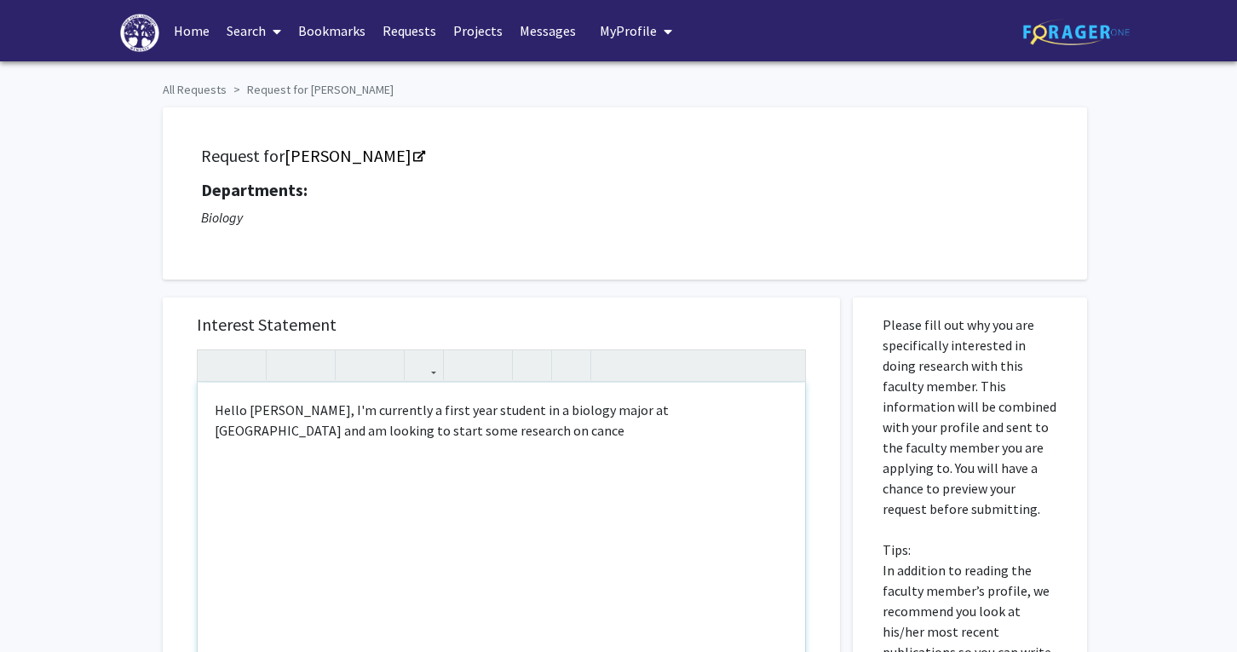
type textarea "Hello [PERSON_NAME], I'm currently a first year student in a biology major at […"
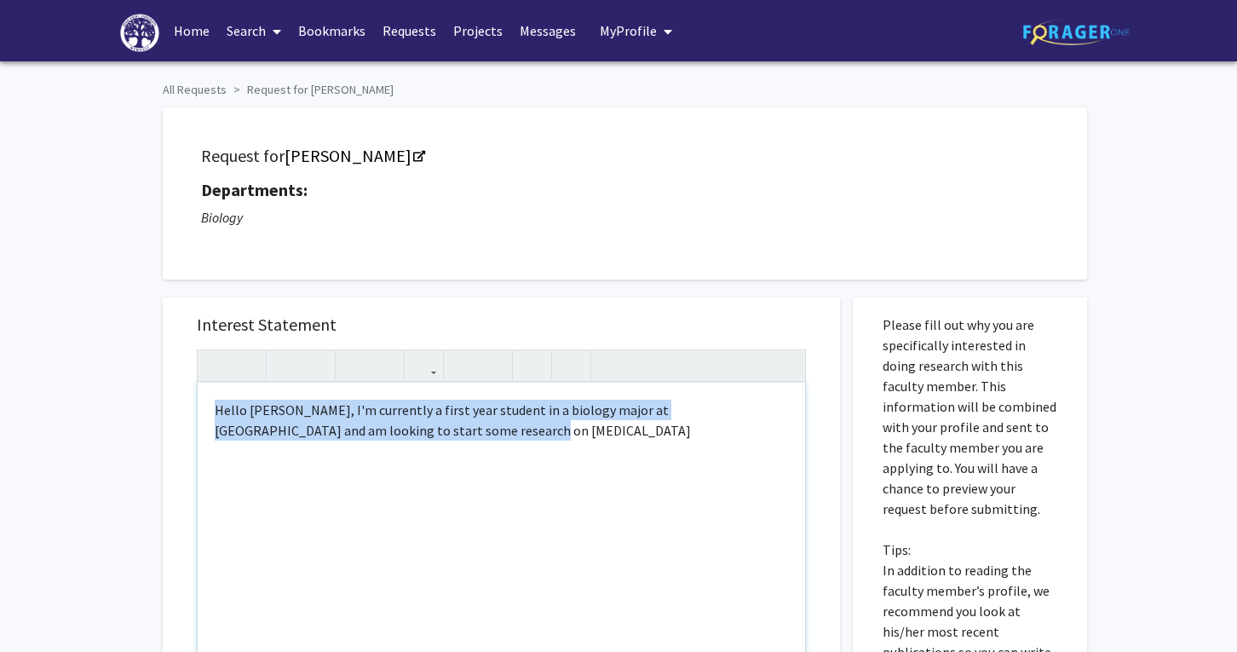
drag, startPoint x: 406, startPoint y: 435, endPoint x: 203, endPoint y: 406, distance: 204.8
click at [203, 406] on div "Hello [PERSON_NAME], I'm currently a first year student in a biology major at […" at bounding box center [502, 578] width 608 height 390
copy div "Hello [PERSON_NAME], I'm currently a first year student in a biology major at […"
click at [413, 157] on icon "Opens in a new tab" at bounding box center [419, 157] width 12 height 11
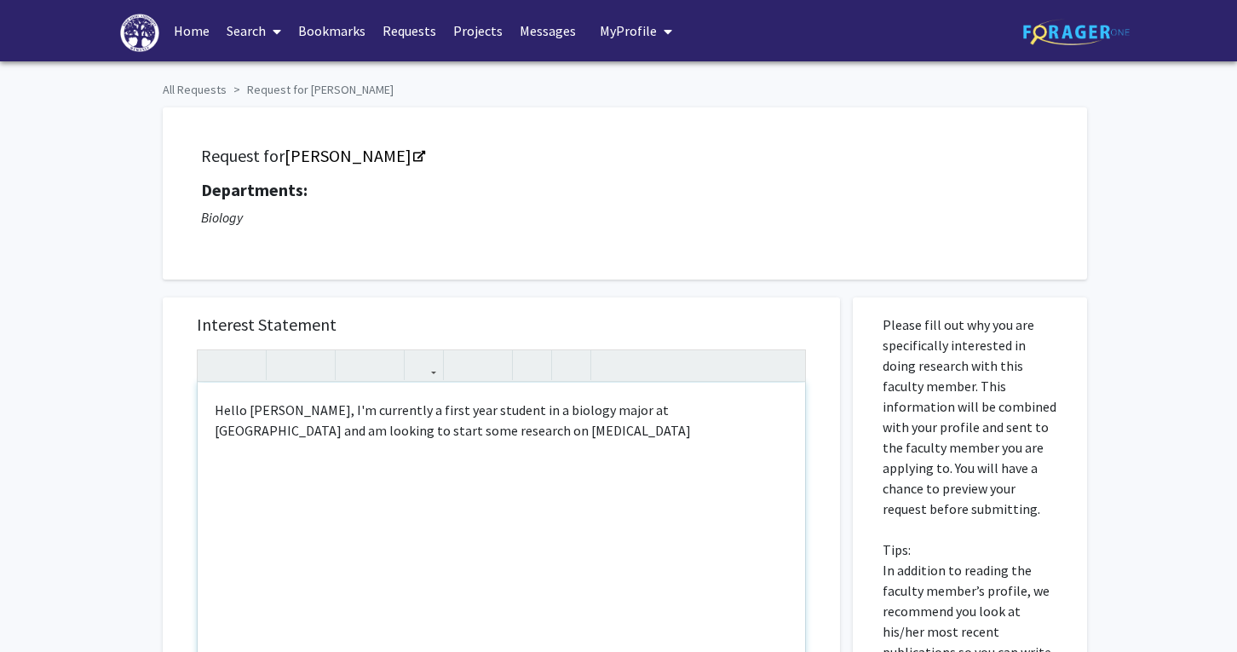
click at [431, 546] on div "Hello [PERSON_NAME], I'm currently a first year student in a biology major at […" at bounding box center [502, 578] width 608 height 390
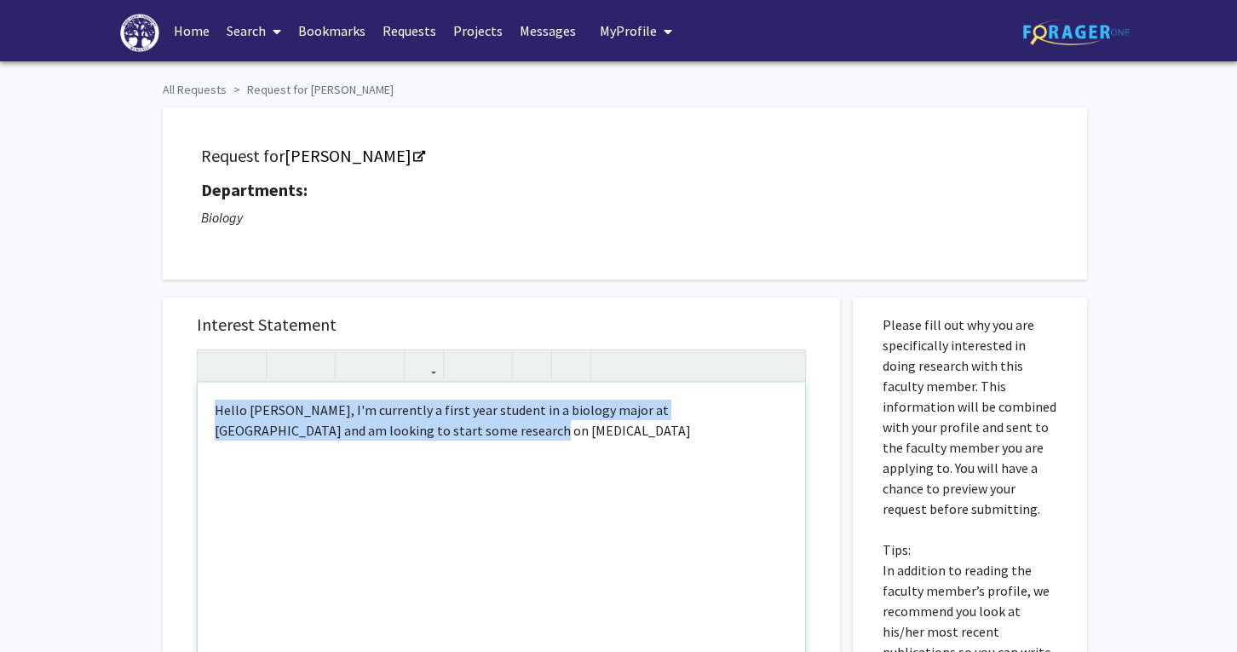
drag, startPoint x: 419, startPoint y: 452, endPoint x: 204, endPoint y: 400, distance: 220.9
click at [204, 400] on div "Hello [PERSON_NAME], I'm currently a first year student in a biology major at […" at bounding box center [502, 578] width 608 height 390
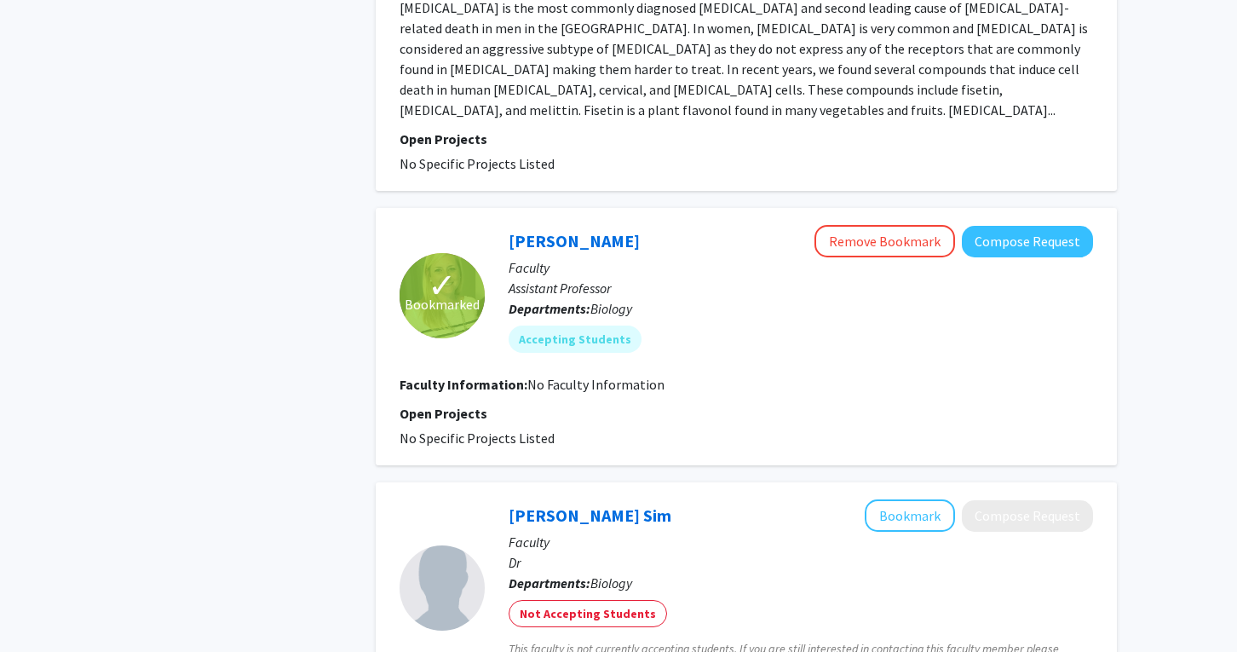
scroll to position [2619, 0]
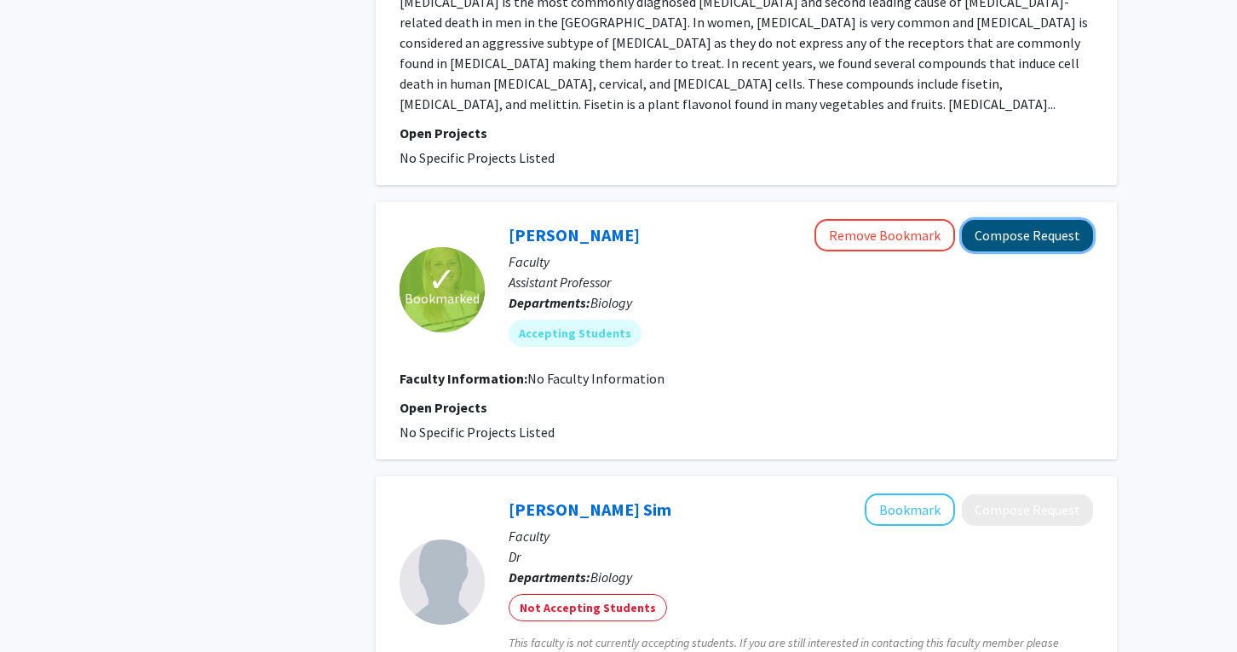
click at [1010, 220] on button "Compose Request" at bounding box center [1027, 236] width 131 height 32
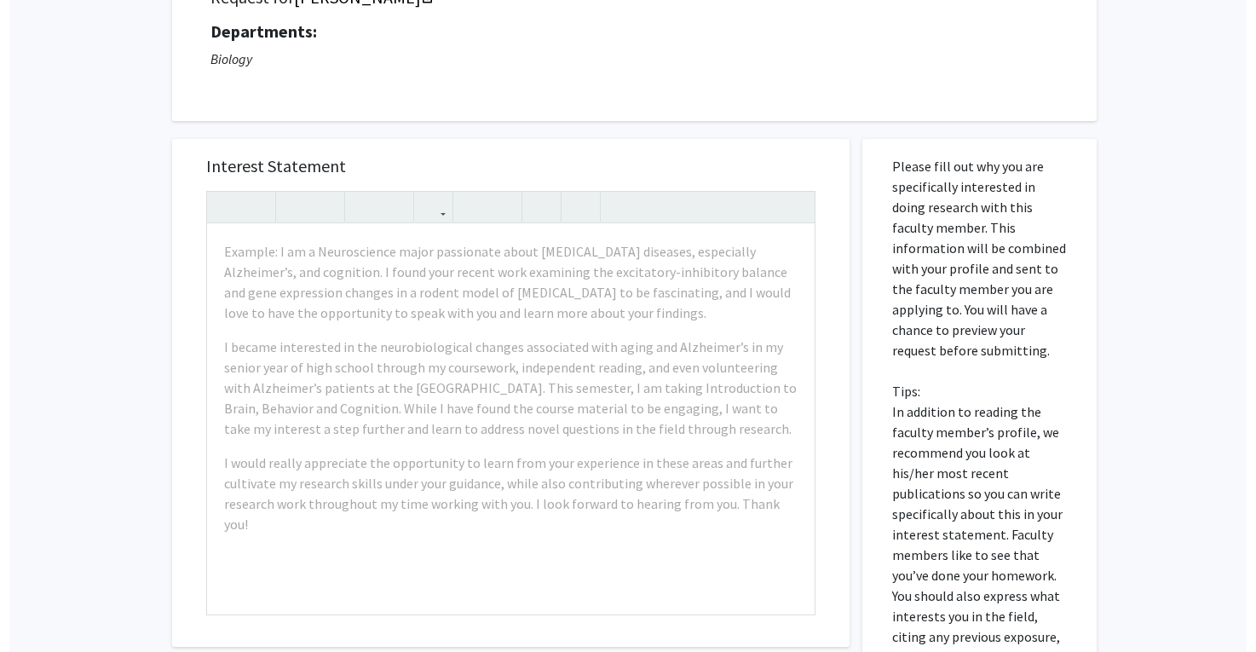
scroll to position [159, 0]
